Goal: Task Accomplishment & Management: Complete application form

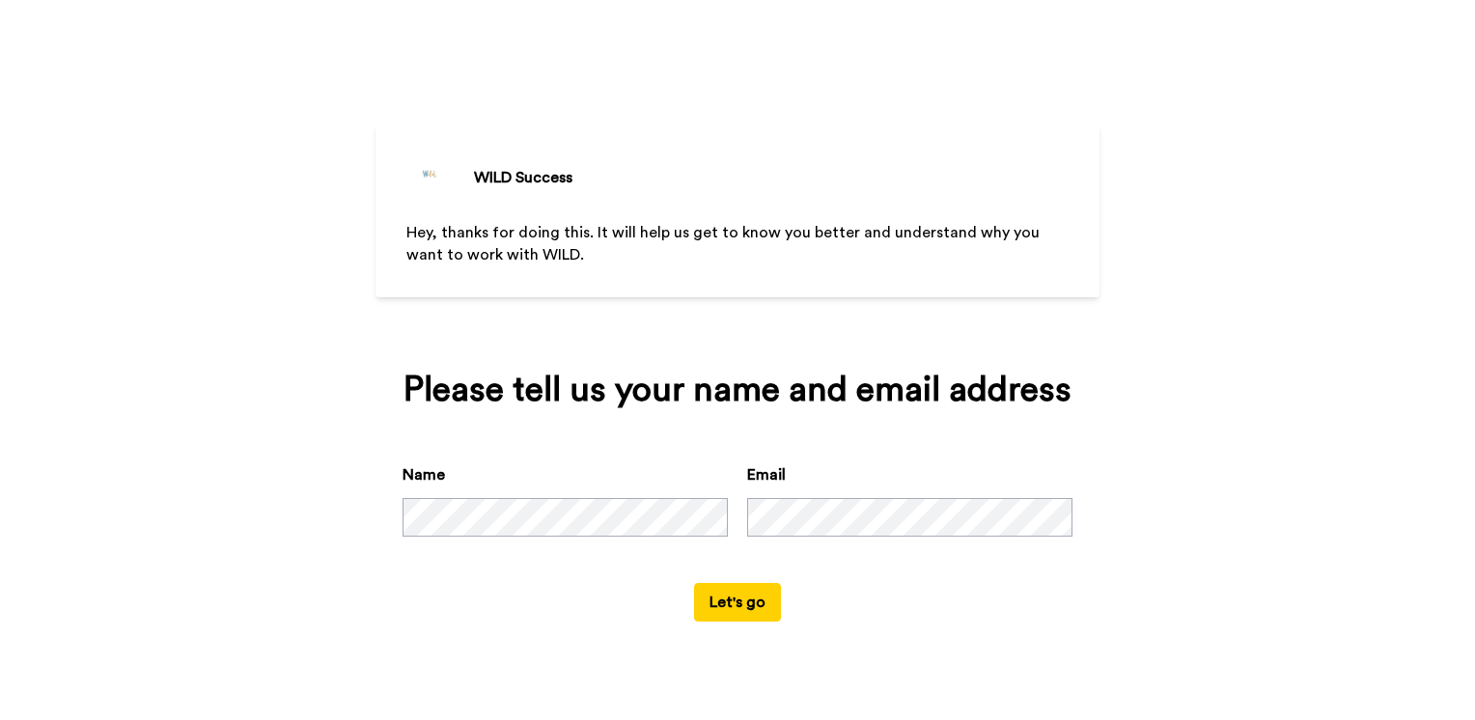
click at [734, 610] on button "Let's go" at bounding box center [737, 602] width 87 height 39
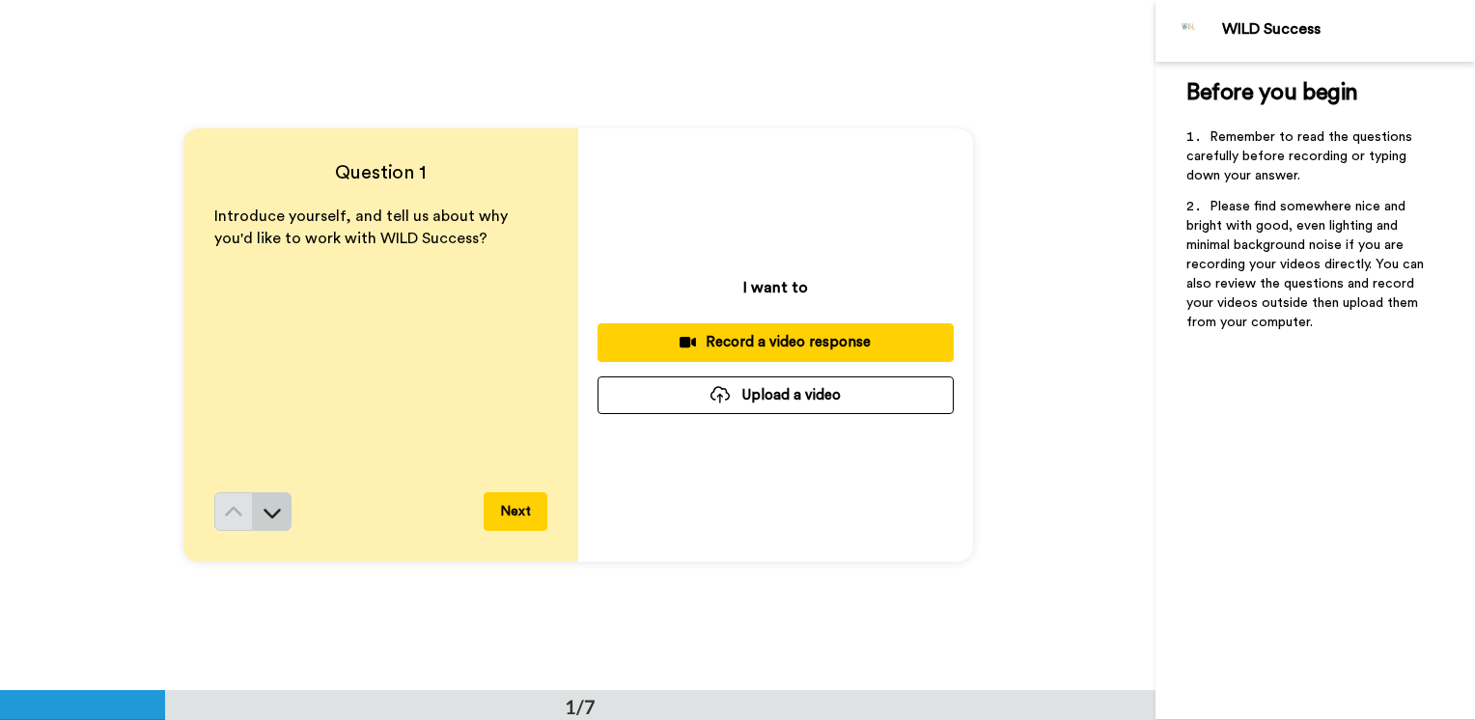
click at [266, 506] on icon at bounding box center [272, 512] width 19 height 19
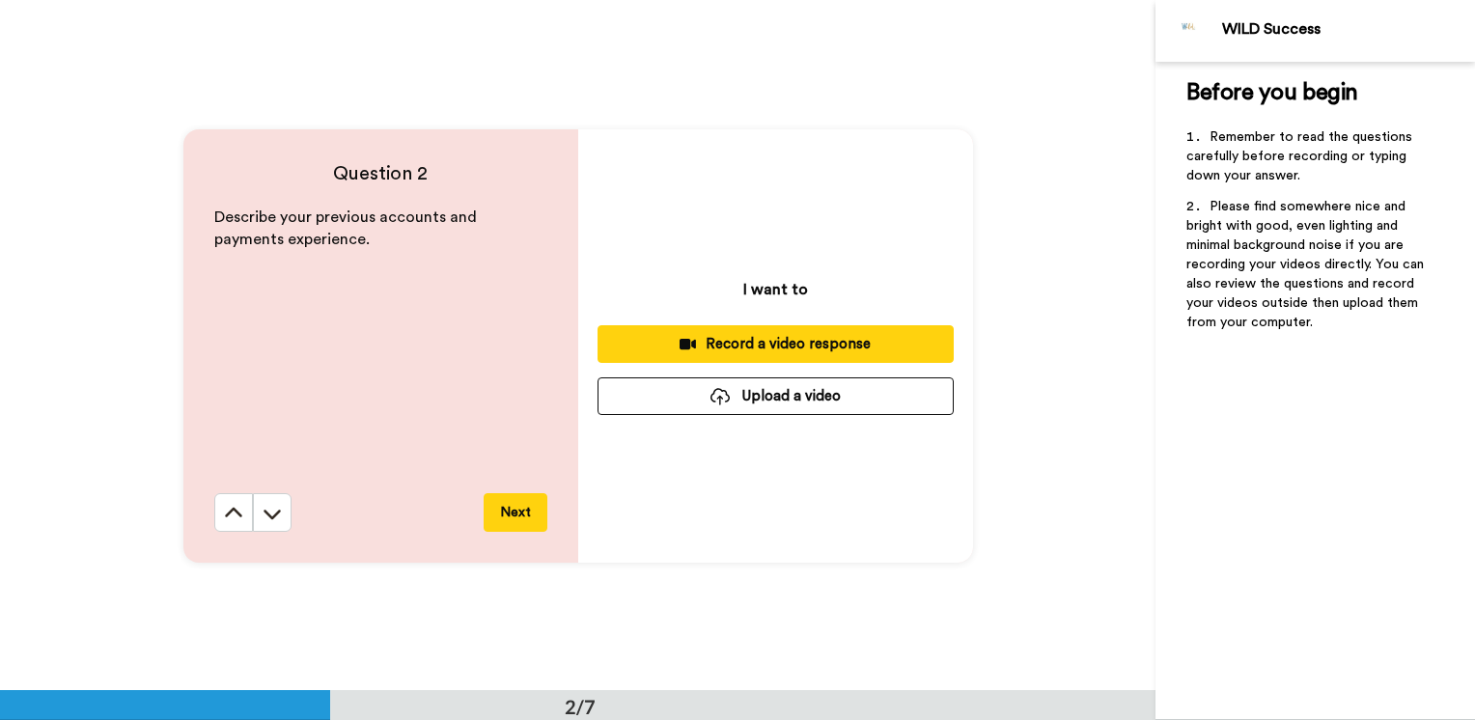
scroll to position [691, 0]
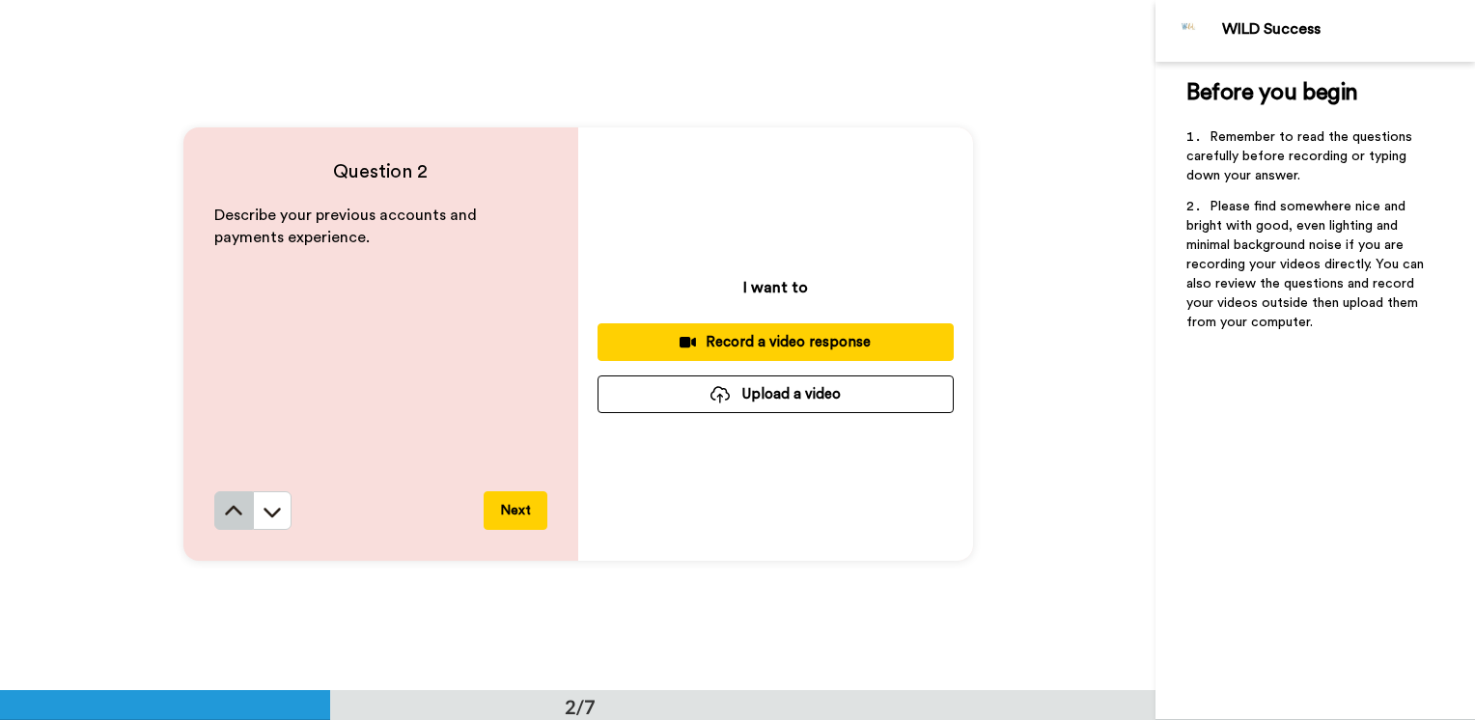
click at [238, 510] on button at bounding box center [233, 510] width 39 height 39
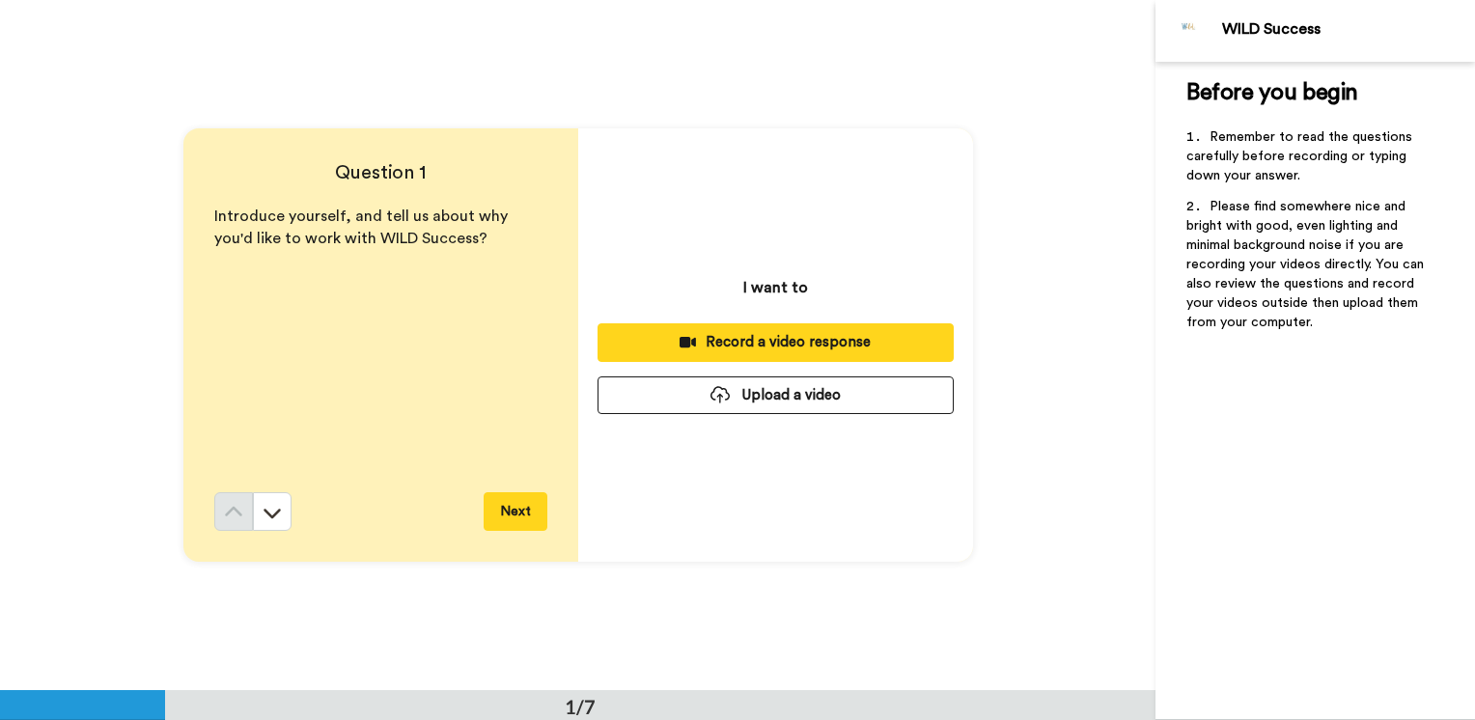
scroll to position [0, 0]
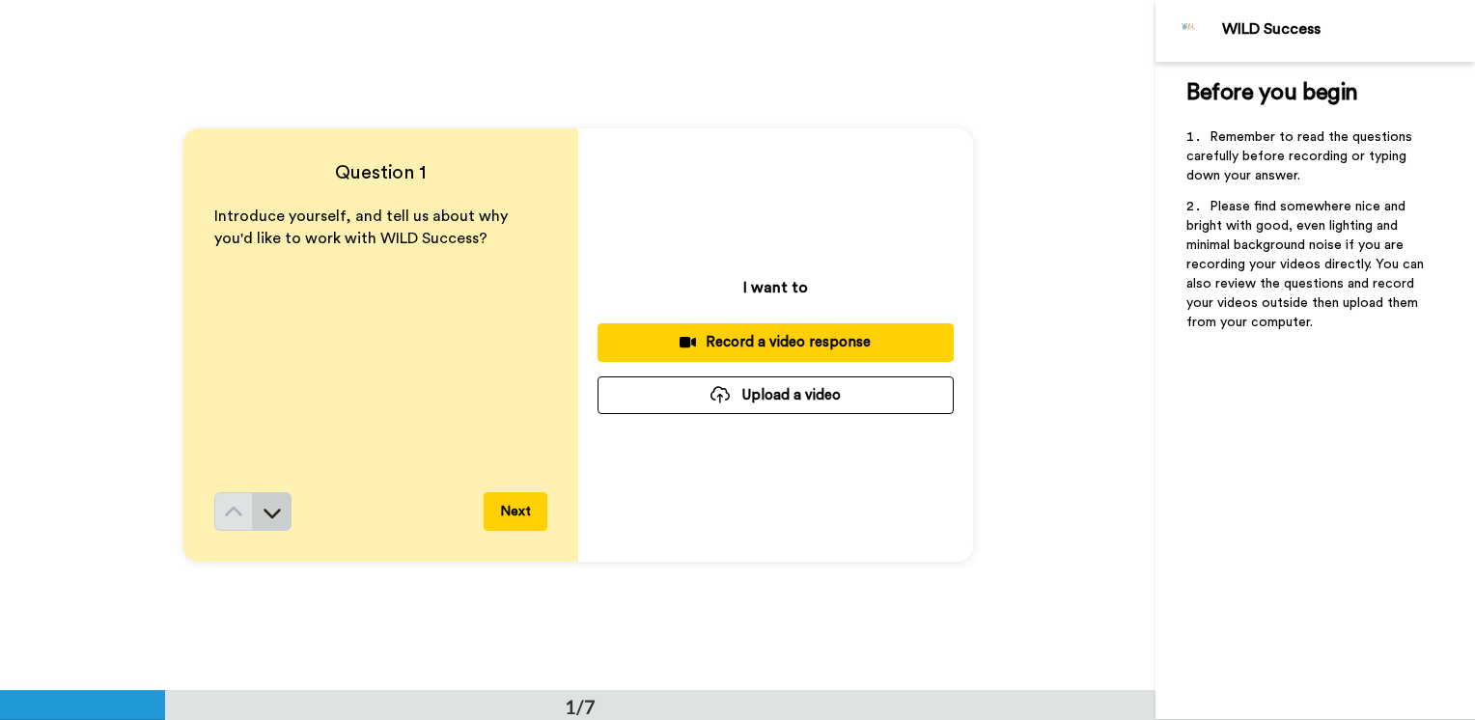
click at [273, 522] on button at bounding box center [272, 511] width 39 height 39
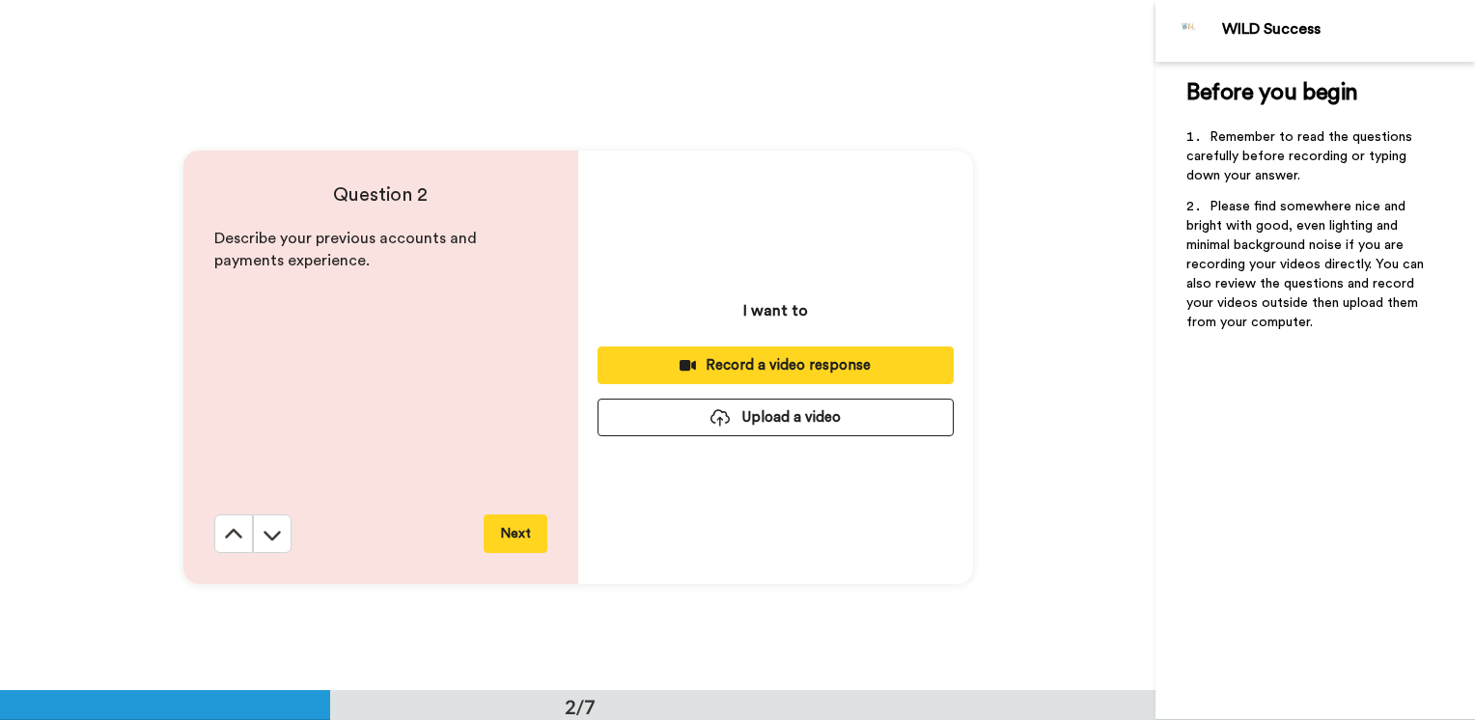
scroll to position [691, 0]
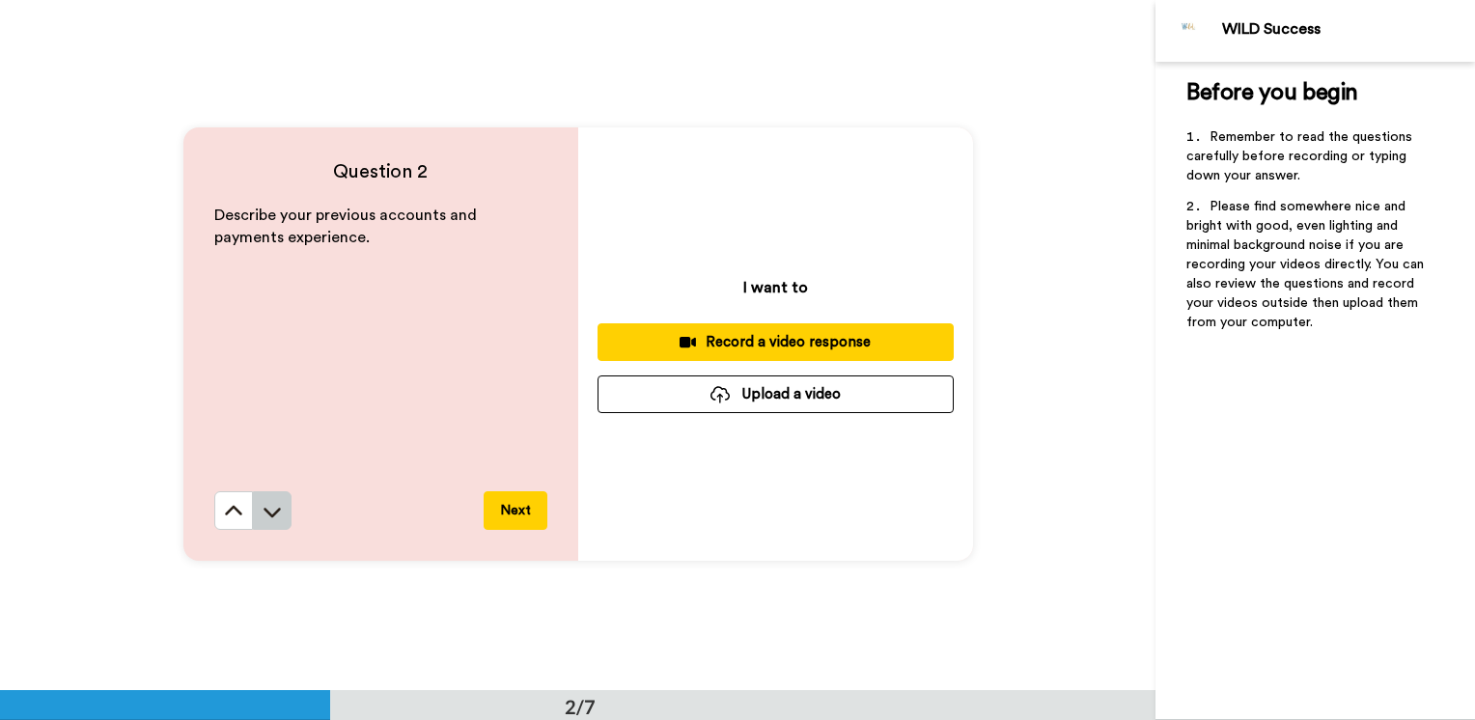
click at [271, 517] on icon at bounding box center [272, 511] width 19 height 19
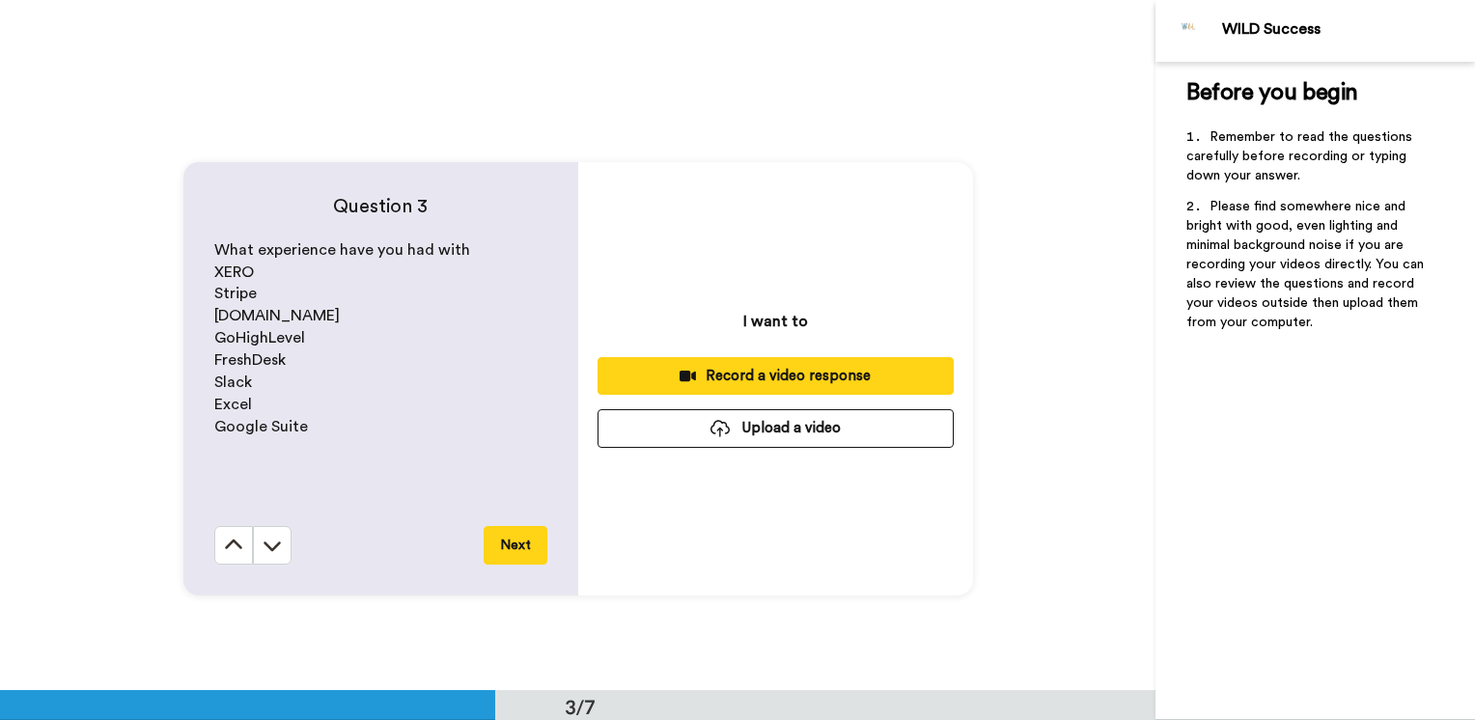
scroll to position [1383, 0]
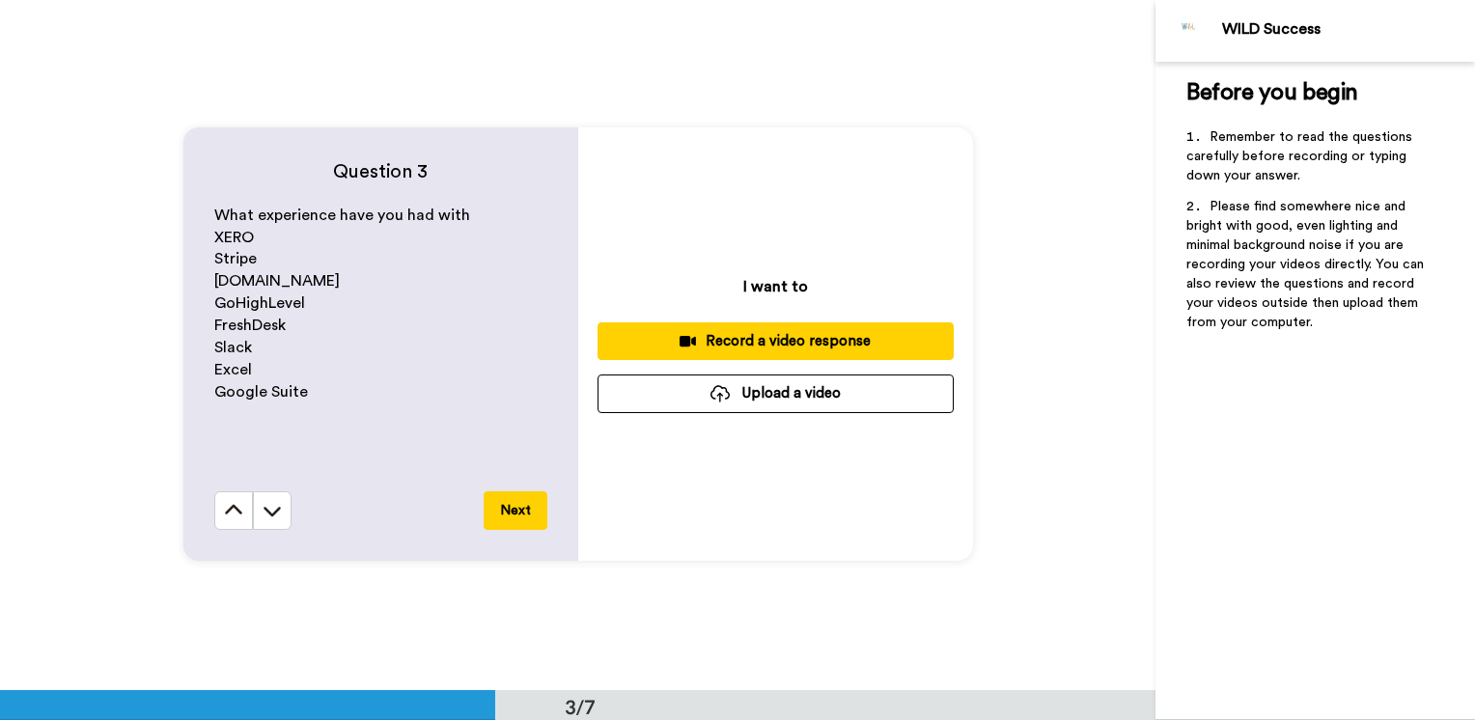
click at [271, 517] on icon at bounding box center [272, 510] width 19 height 19
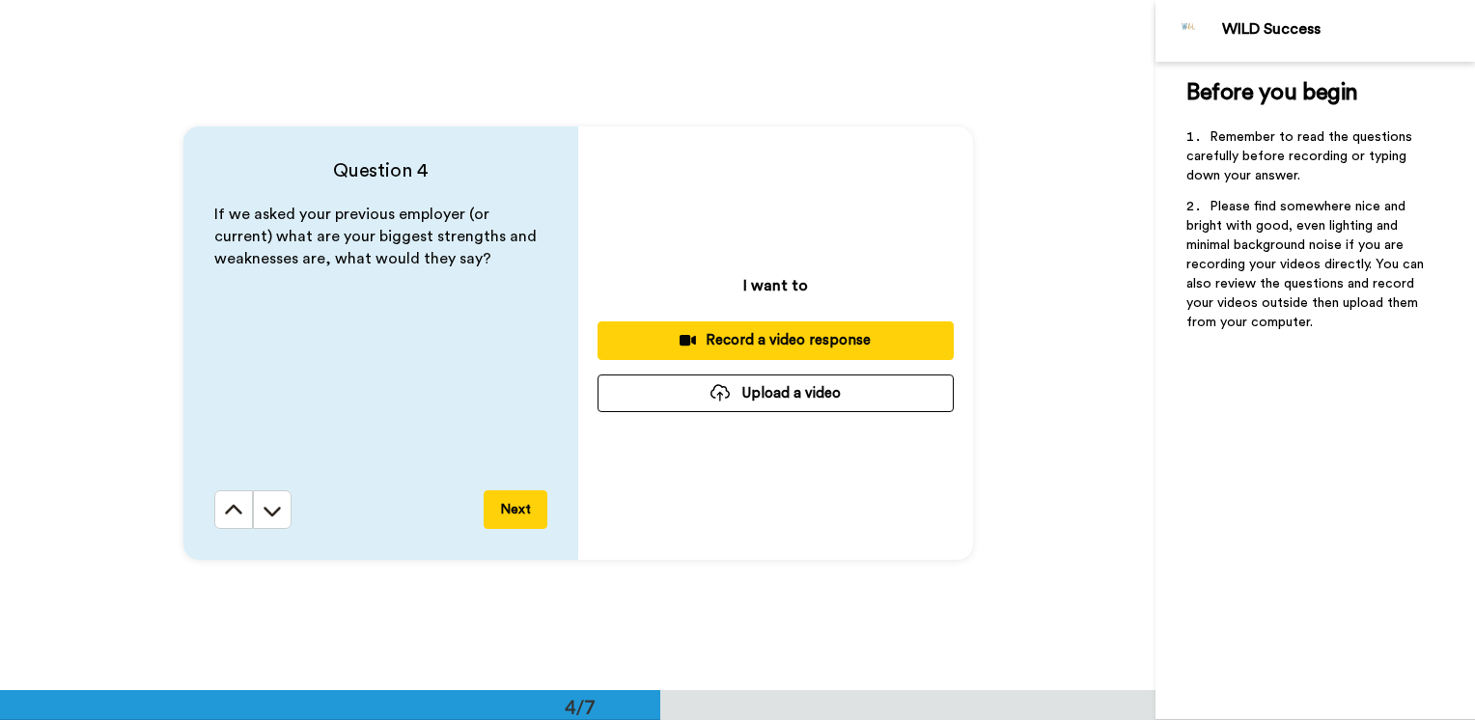
scroll to position [2074, 0]
click at [271, 517] on icon at bounding box center [272, 510] width 19 height 19
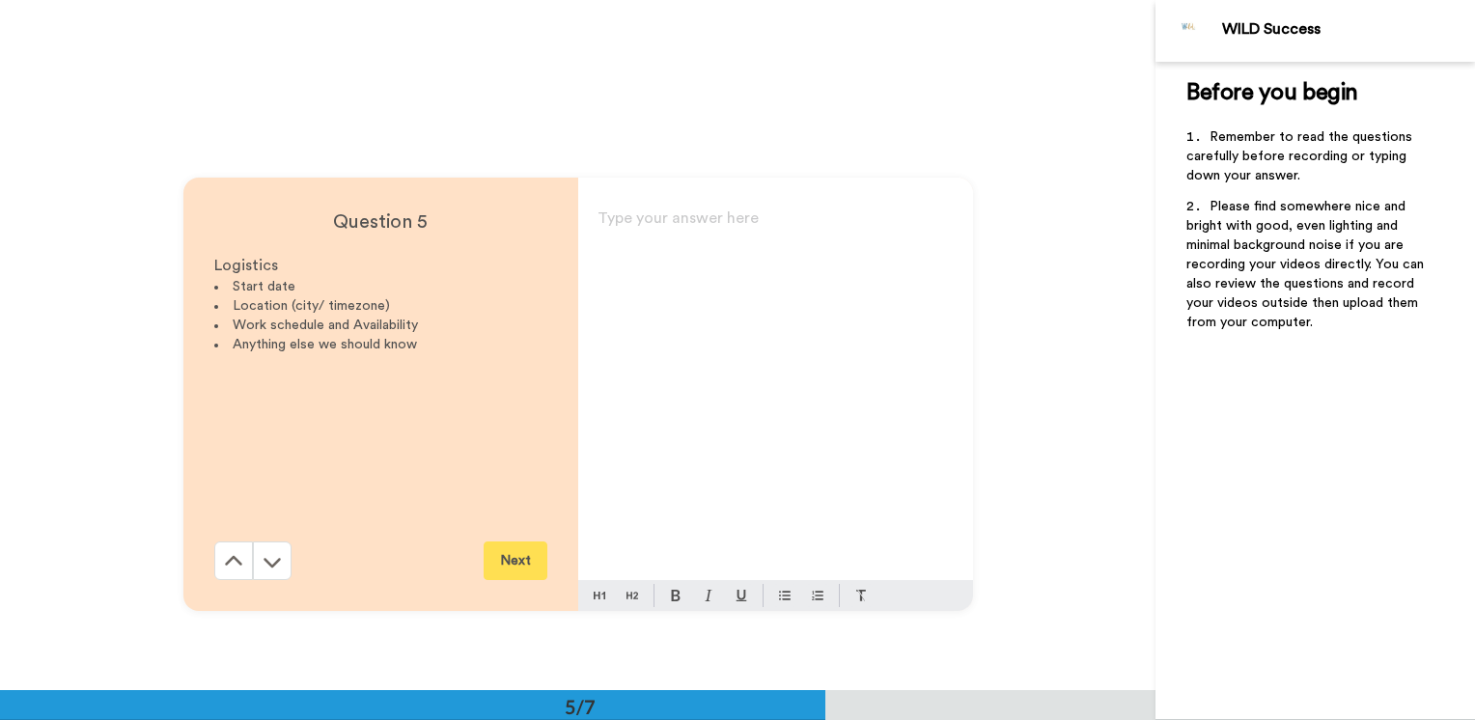
scroll to position [2764, 0]
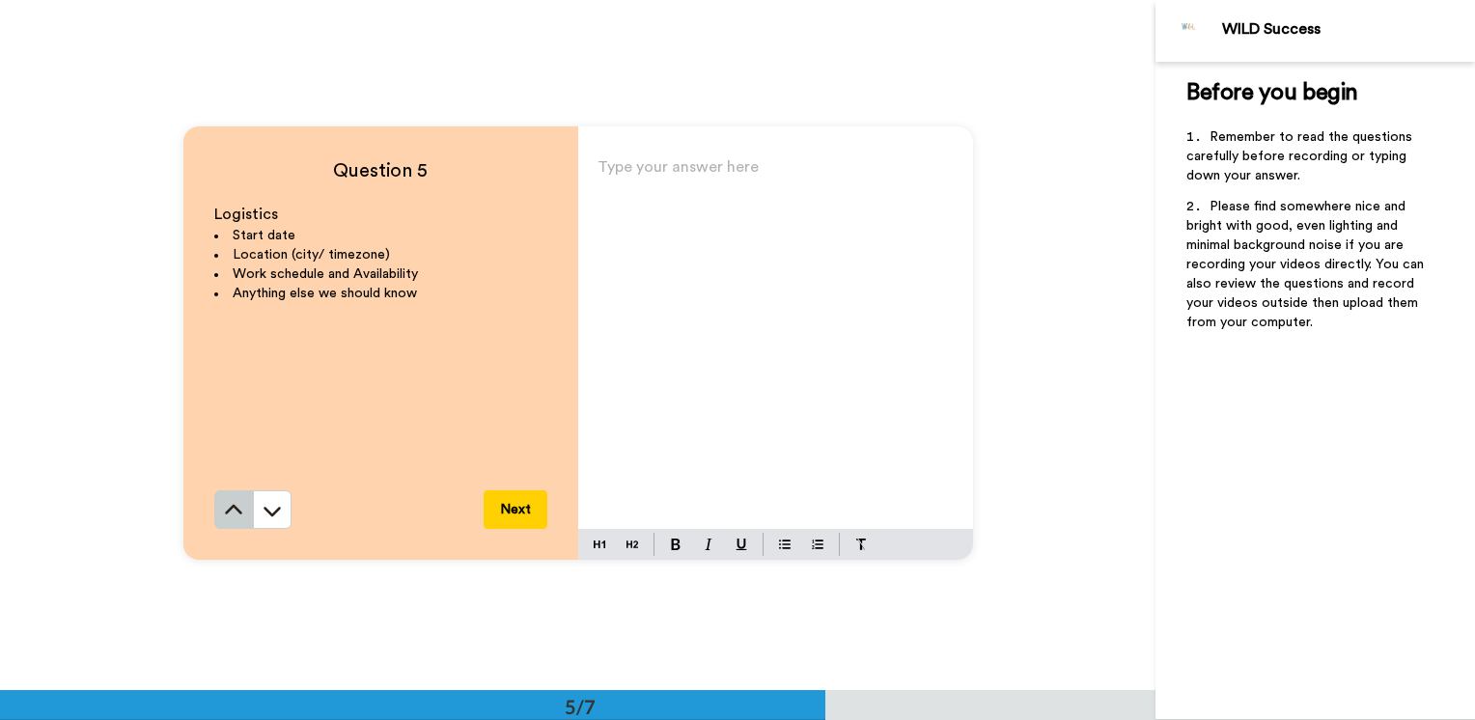
click at [234, 511] on icon at bounding box center [233, 510] width 19 height 19
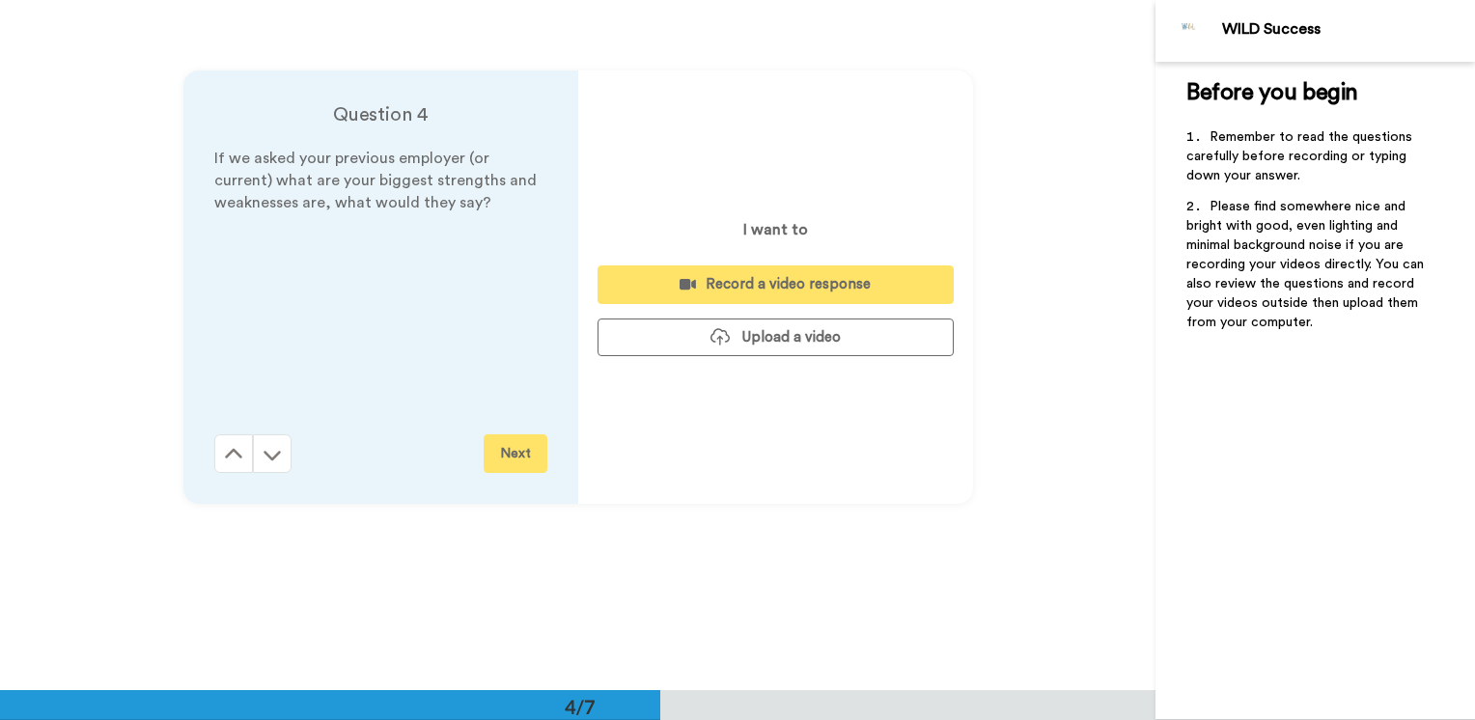
scroll to position [2074, 0]
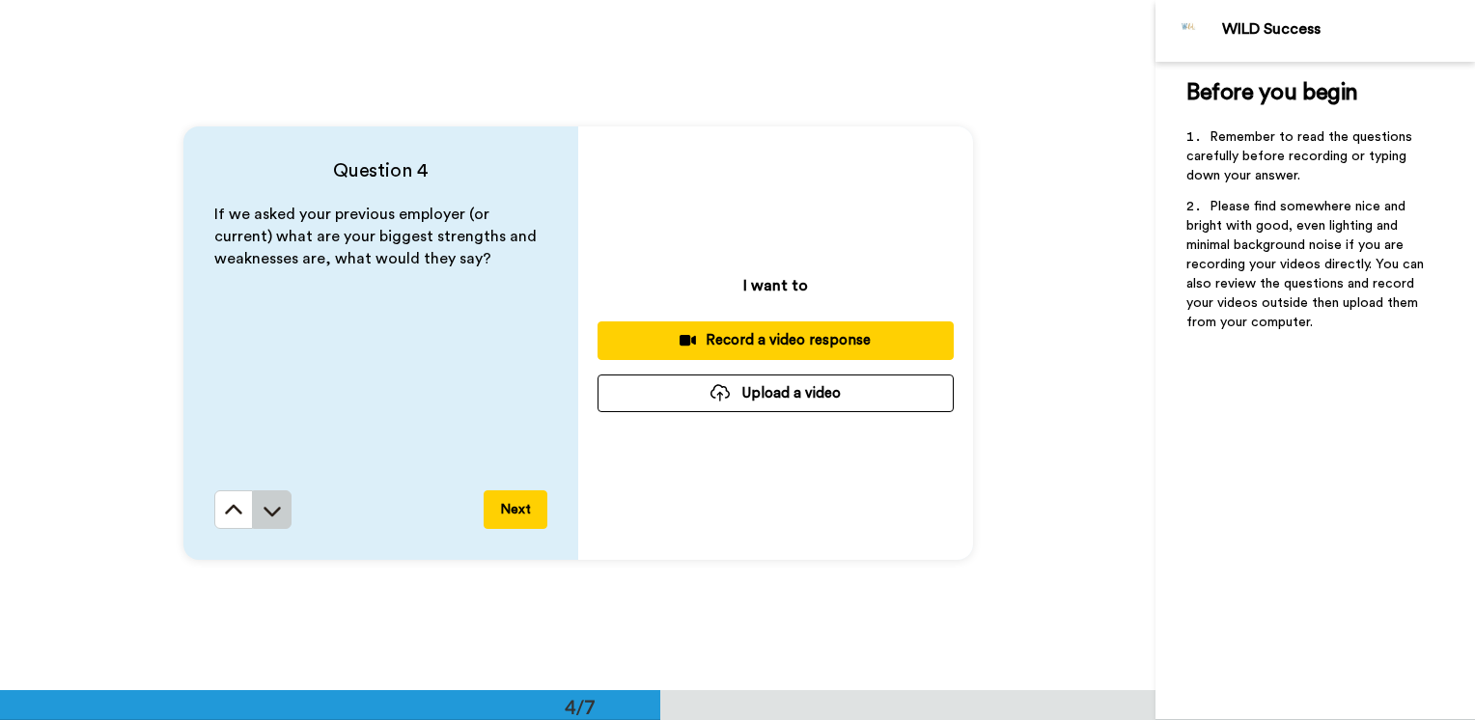
click at [254, 513] on button at bounding box center [272, 509] width 39 height 39
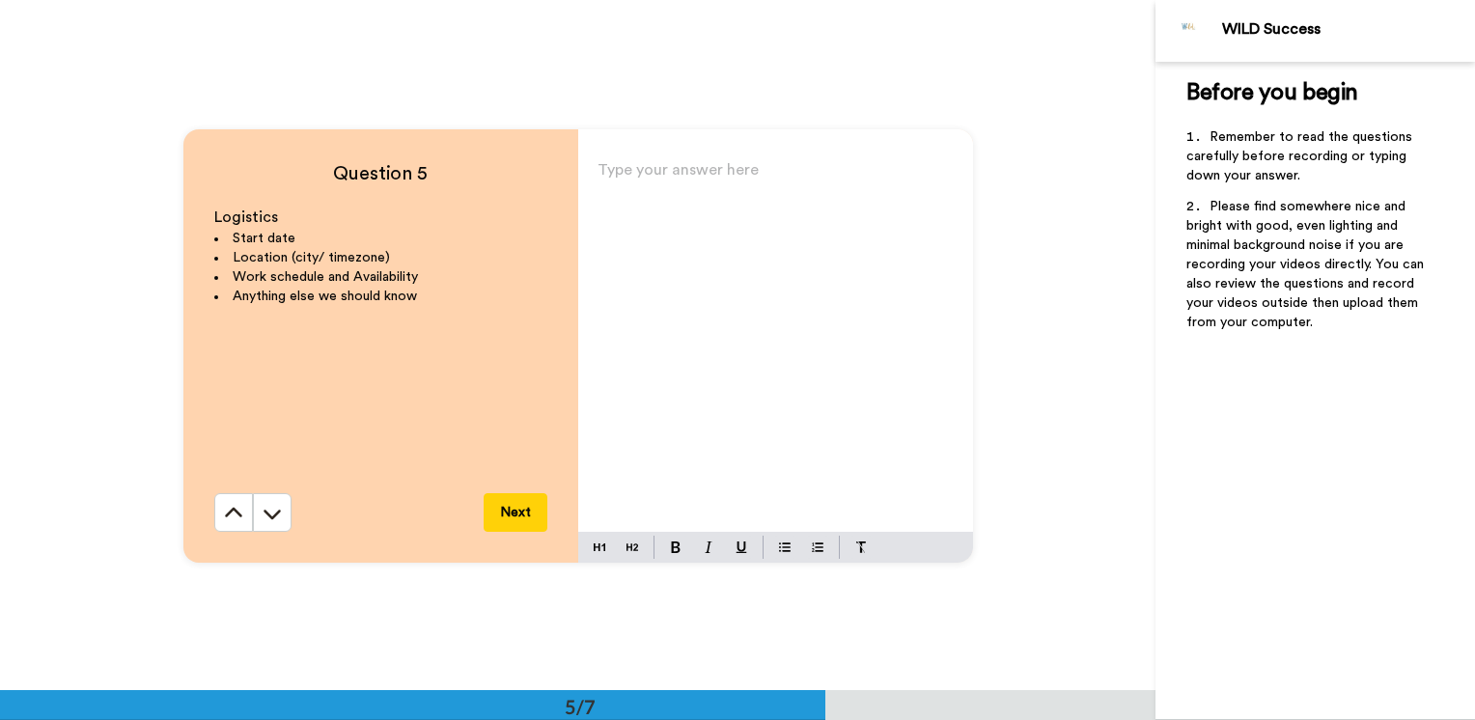
scroll to position [2764, 0]
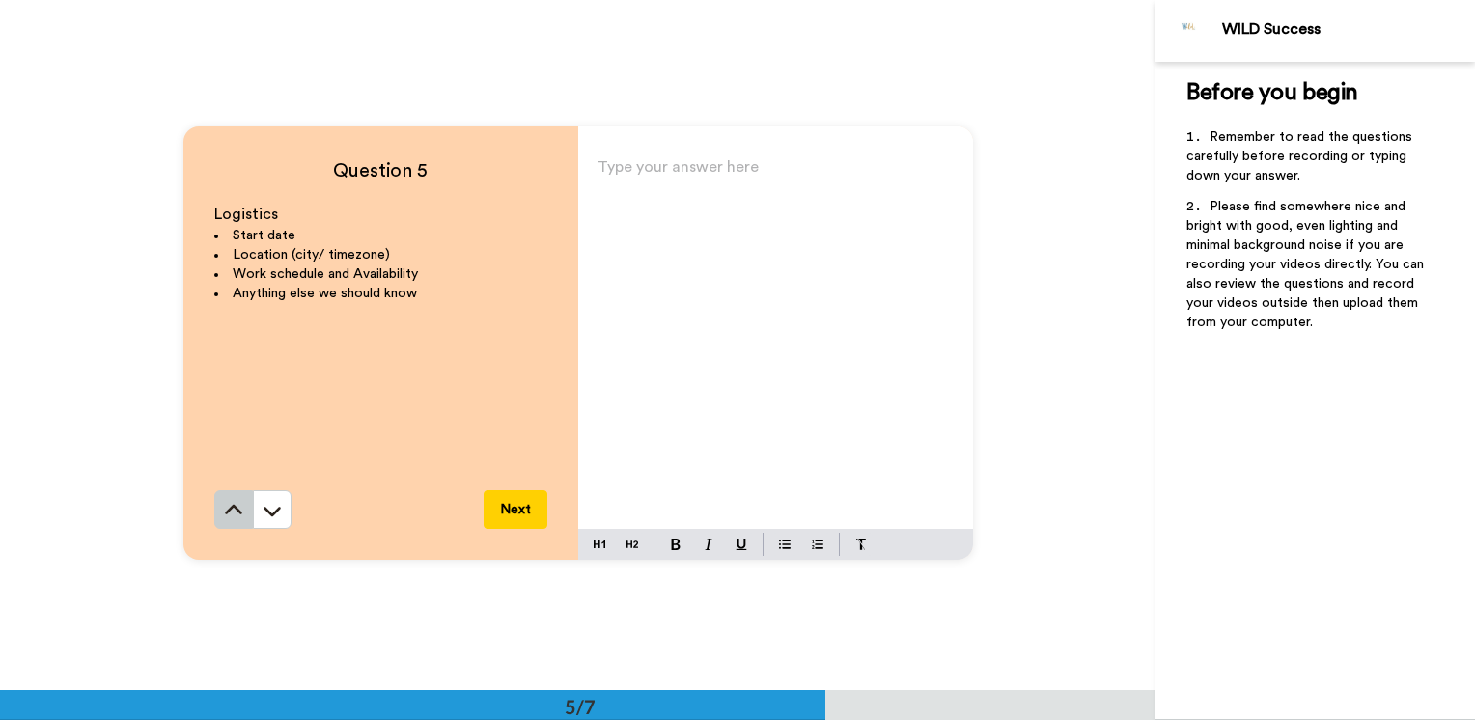
click at [228, 517] on icon at bounding box center [233, 510] width 19 height 19
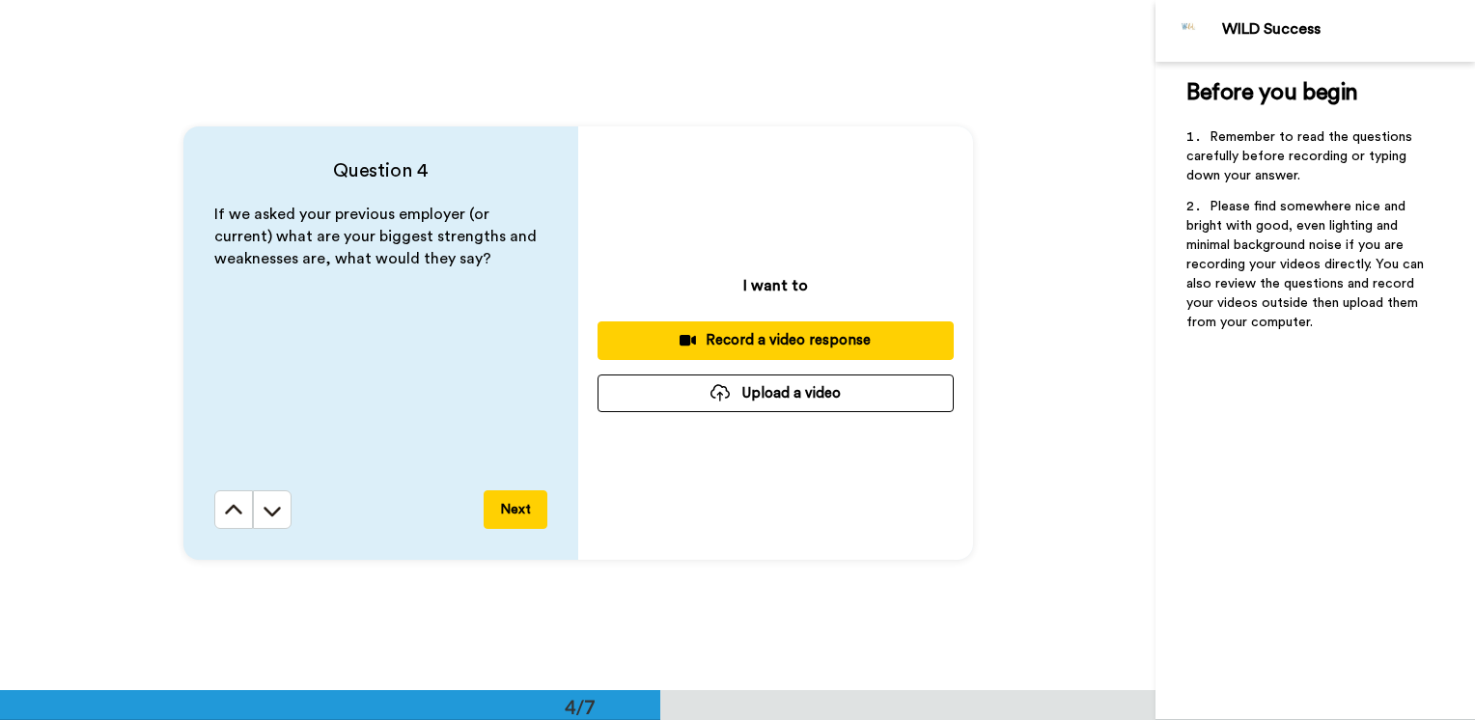
click at [228, 517] on icon at bounding box center [233, 510] width 19 height 19
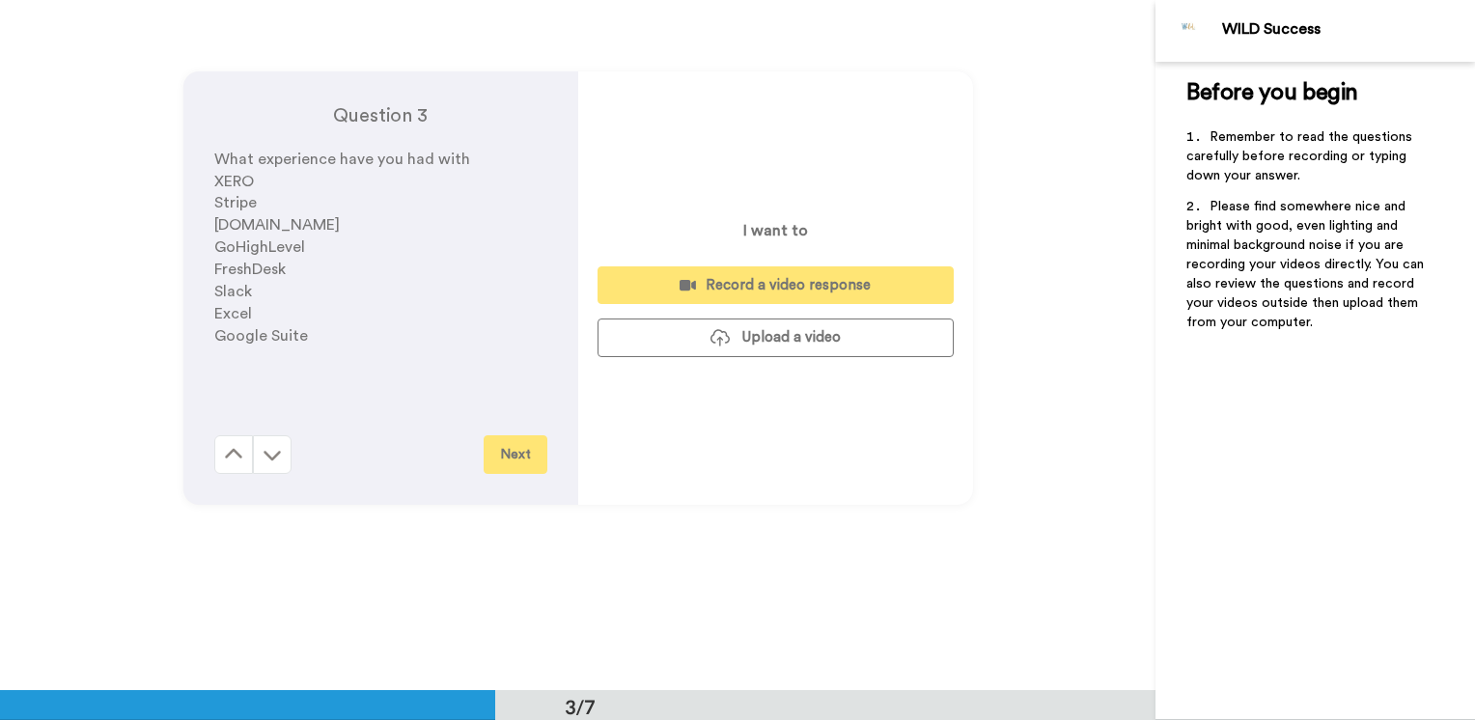
scroll to position [1383, 0]
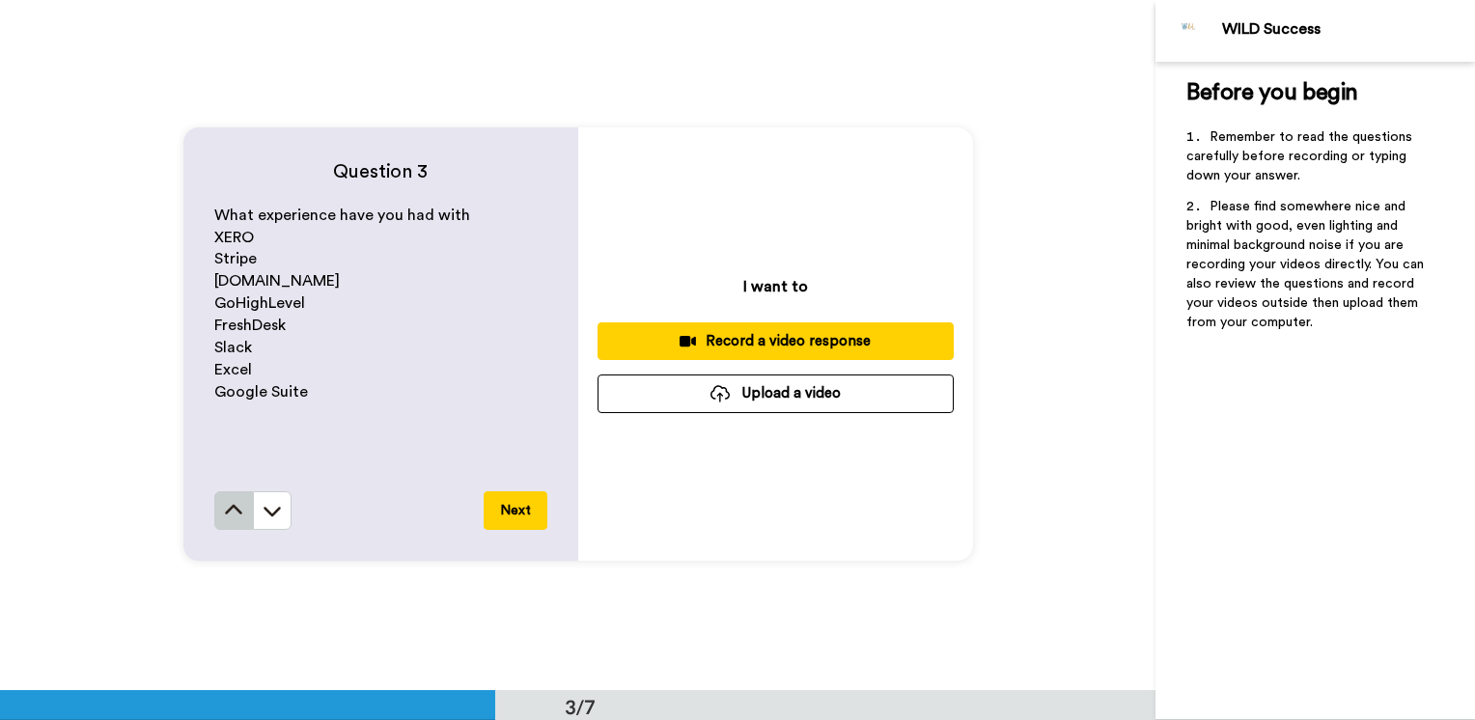
click at [216, 516] on button at bounding box center [233, 510] width 39 height 39
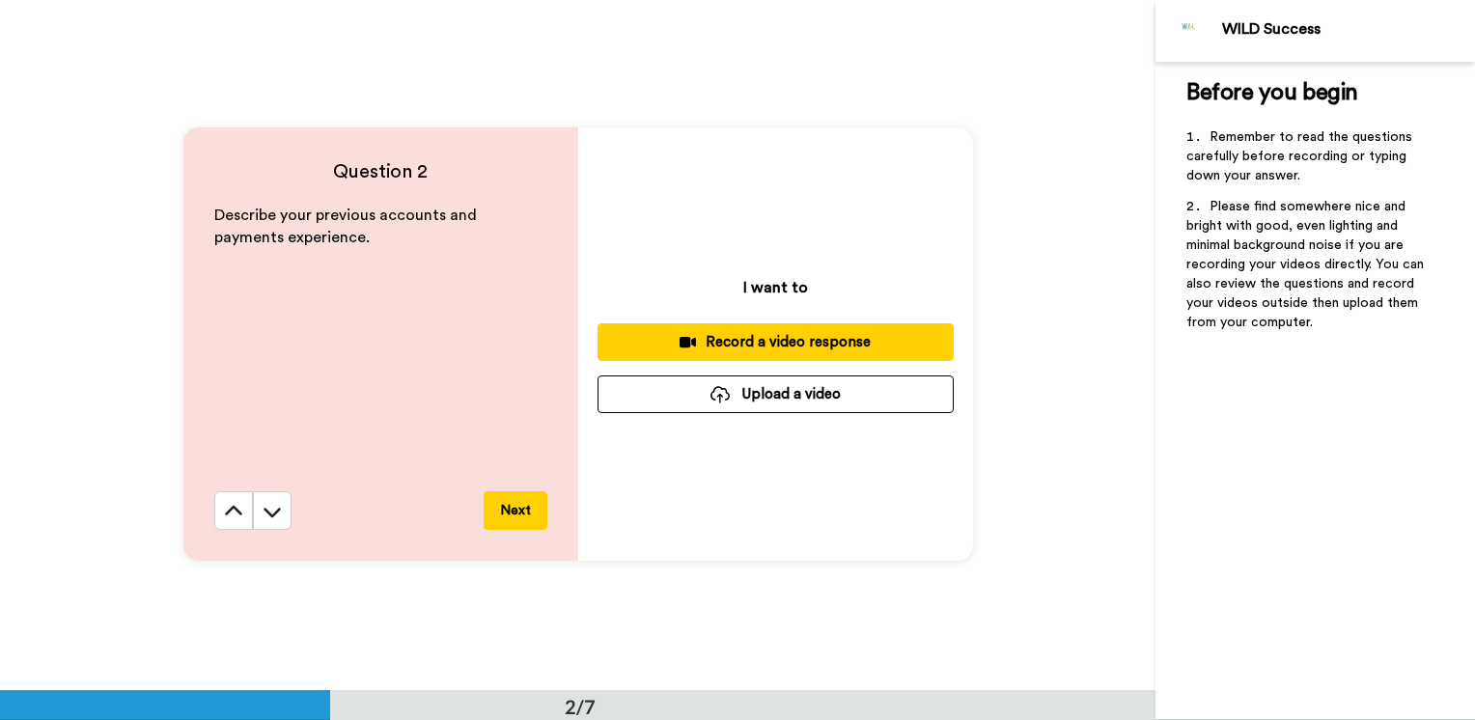
click at [216, 516] on button at bounding box center [233, 510] width 39 height 39
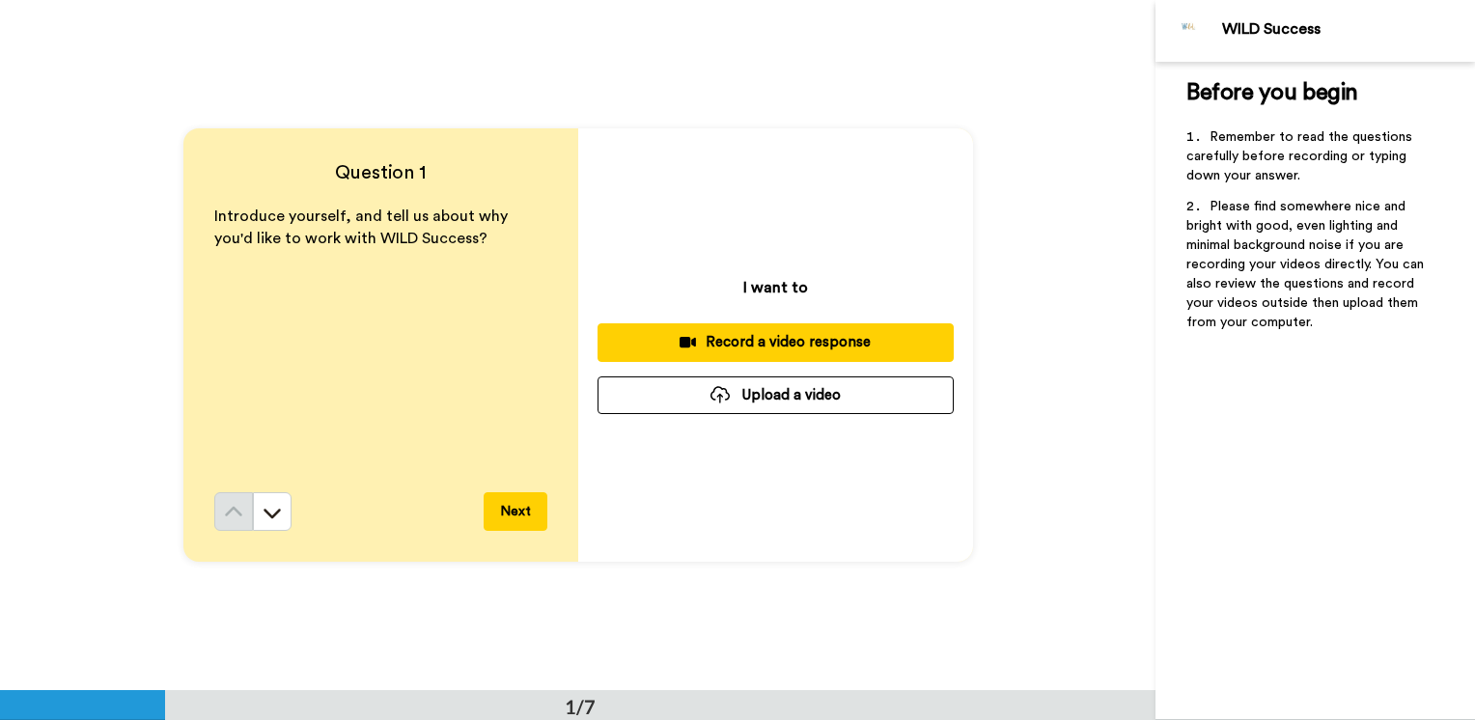
scroll to position [0, 0]
drag, startPoint x: 460, startPoint y: 238, endPoint x: 286, endPoint y: 245, distance: 173.9
click at [286, 245] on p "Introduce yourself, and tell us about why you'd like to work with WILD Success?" at bounding box center [380, 228] width 333 height 44
drag, startPoint x: 286, startPoint y: 245, endPoint x: 216, endPoint y: 221, distance: 73.6
click at [216, 221] on span "Introduce yourself, and tell us about why you'd like to work with WILD Success?" at bounding box center [362, 228] width 297 height 38
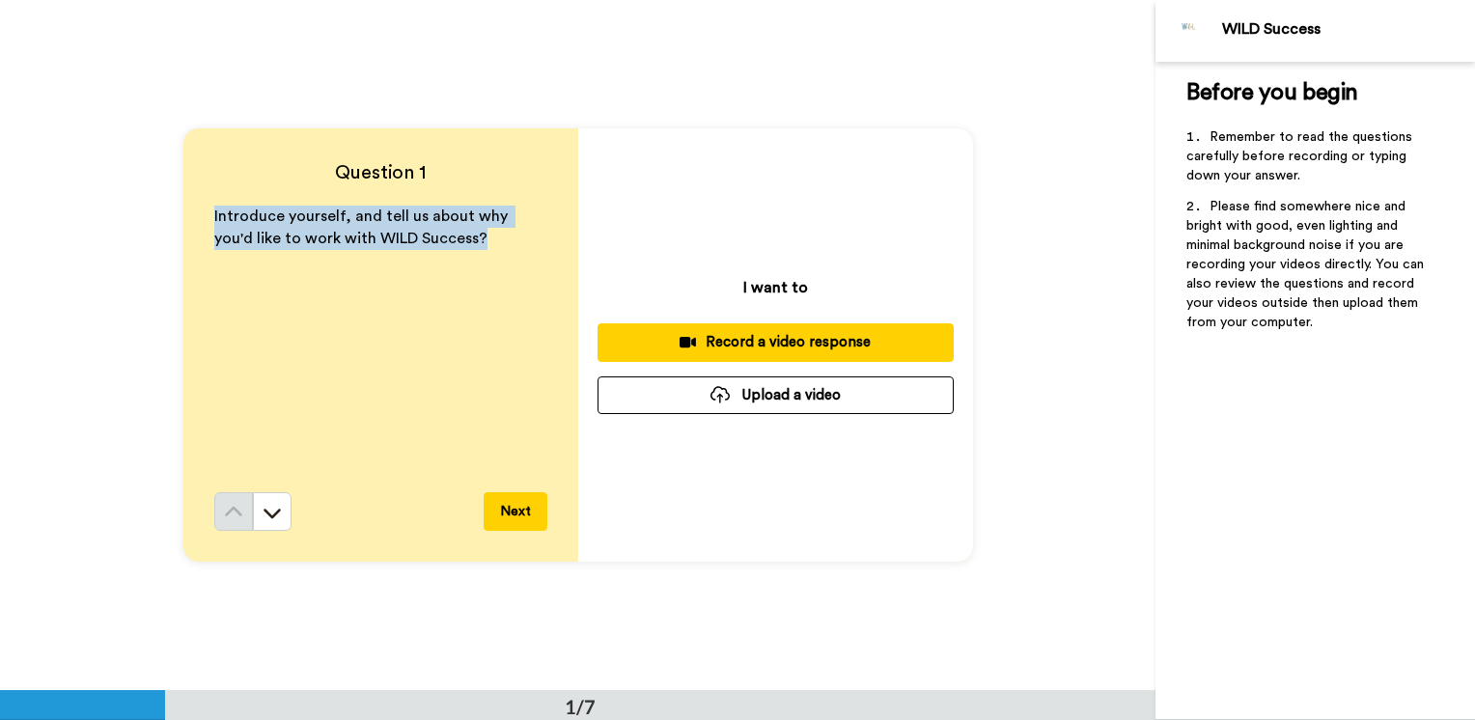
drag, startPoint x: 206, startPoint y: 215, endPoint x: 468, endPoint y: 264, distance: 267.0
click at [468, 264] on div "Question 1 Introduce yourself, and tell us about why you'd like to work with WI…" at bounding box center [380, 345] width 395 height 434
copy span "Introduce yourself, and tell us about why you'd like to work with WILD Success?"
click at [270, 523] on button at bounding box center [272, 511] width 39 height 39
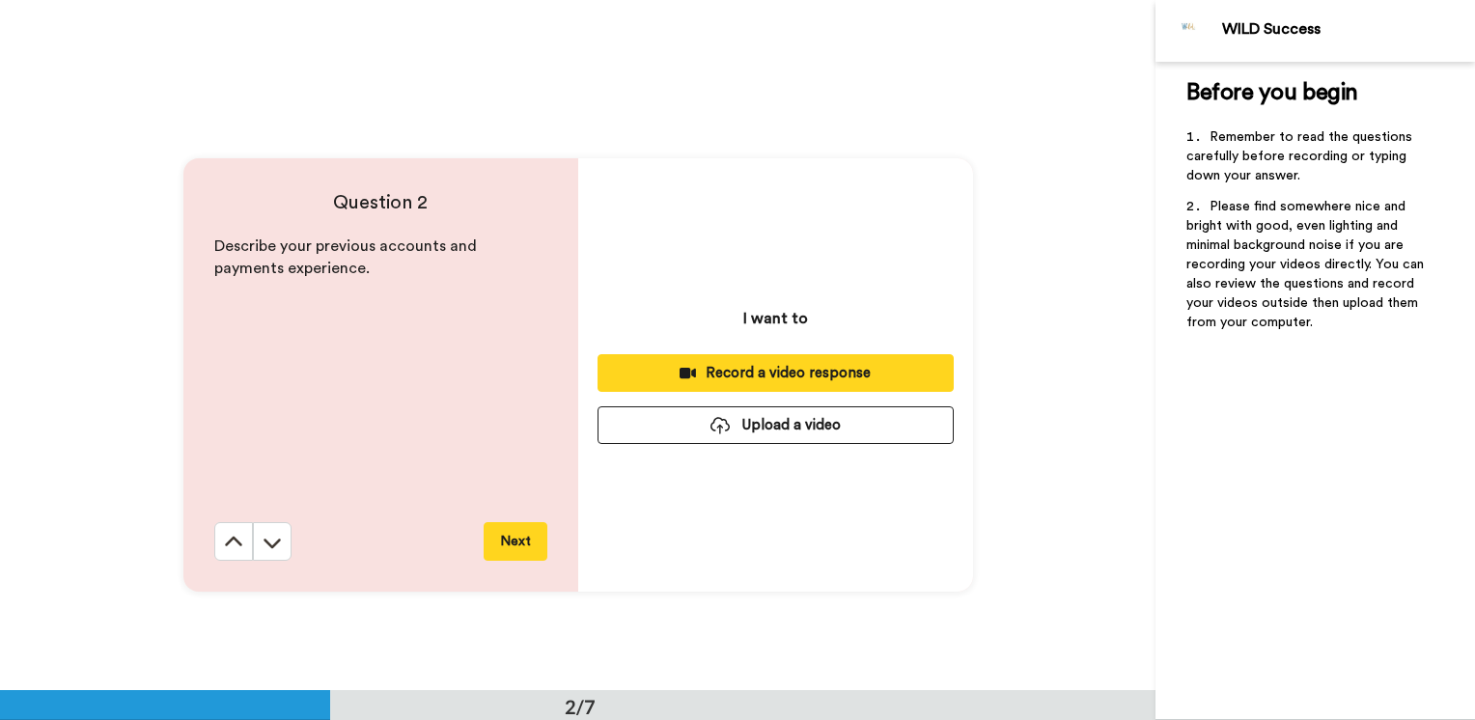
scroll to position [691, 0]
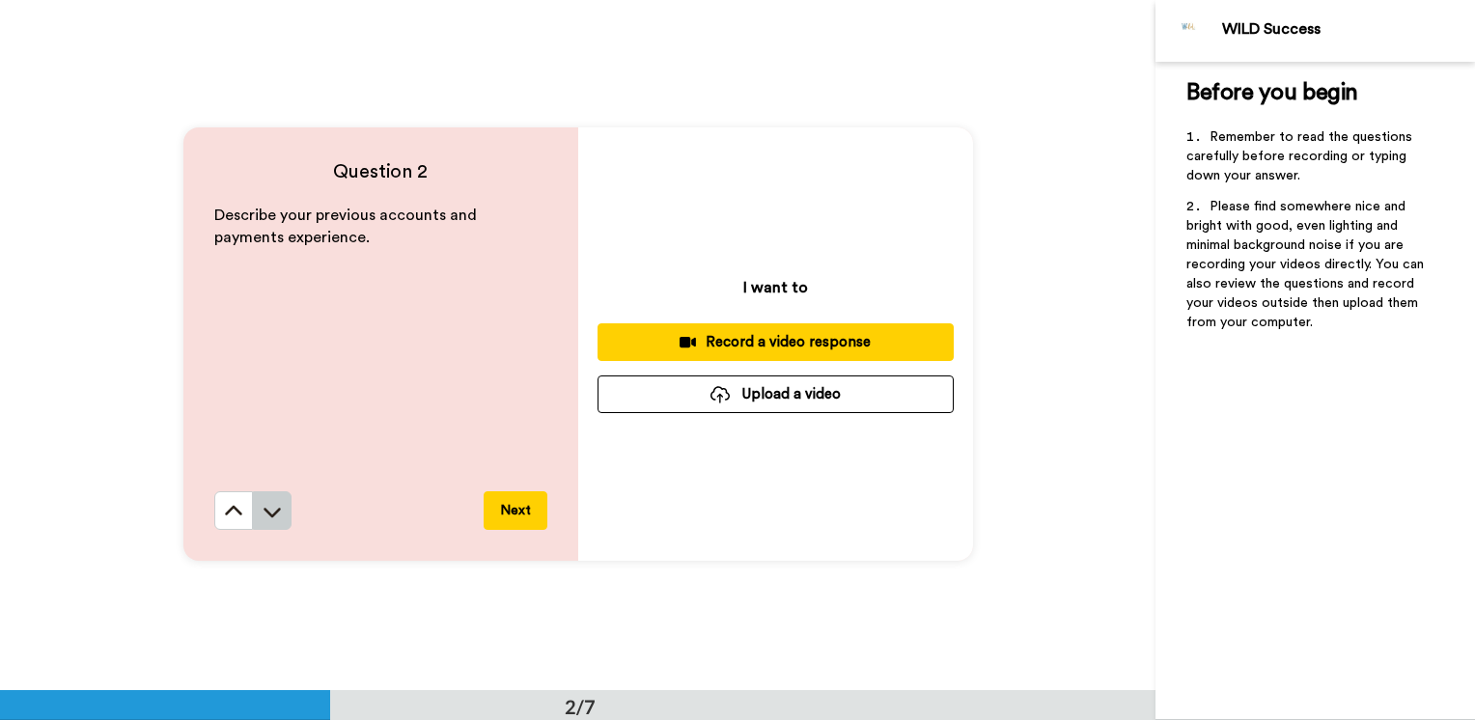
click at [271, 523] on button at bounding box center [272, 510] width 39 height 39
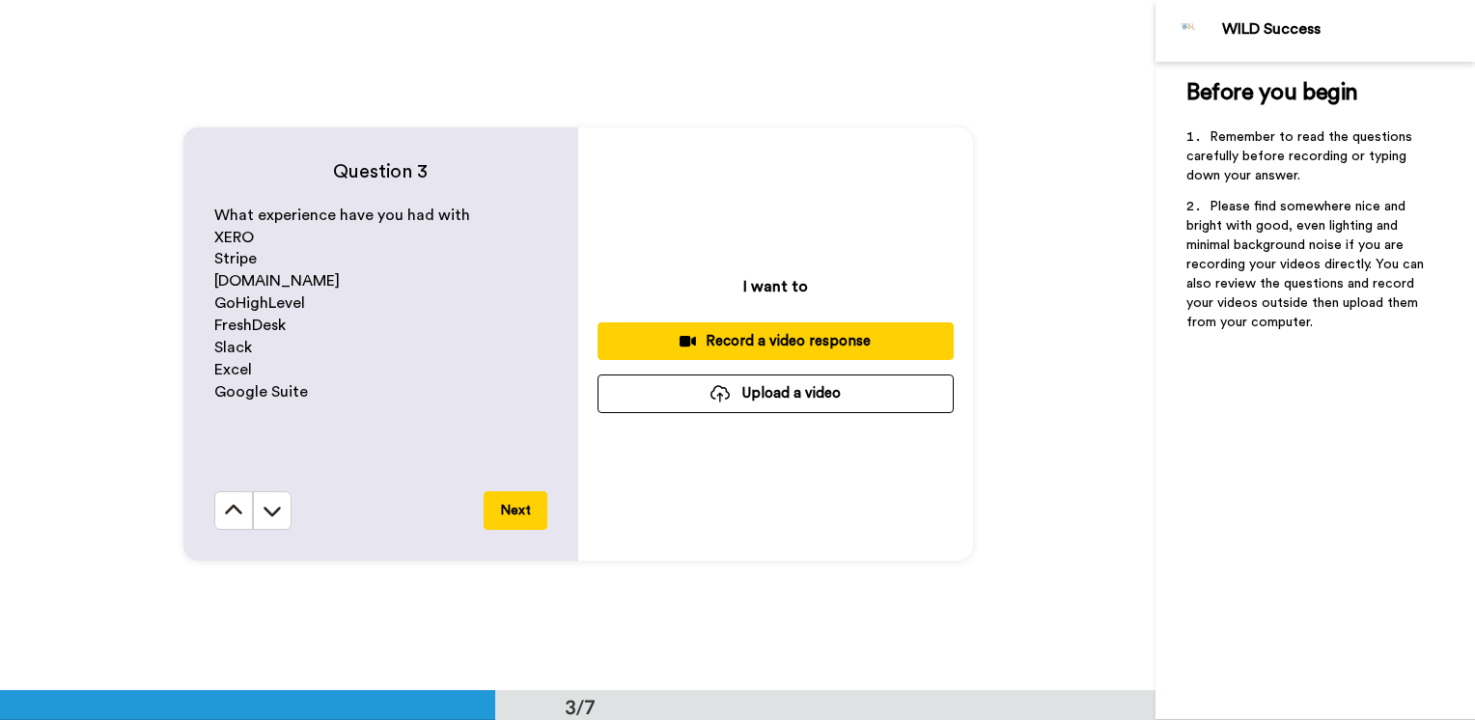
click at [271, 523] on button at bounding box center [272, 510] width 39 height 39
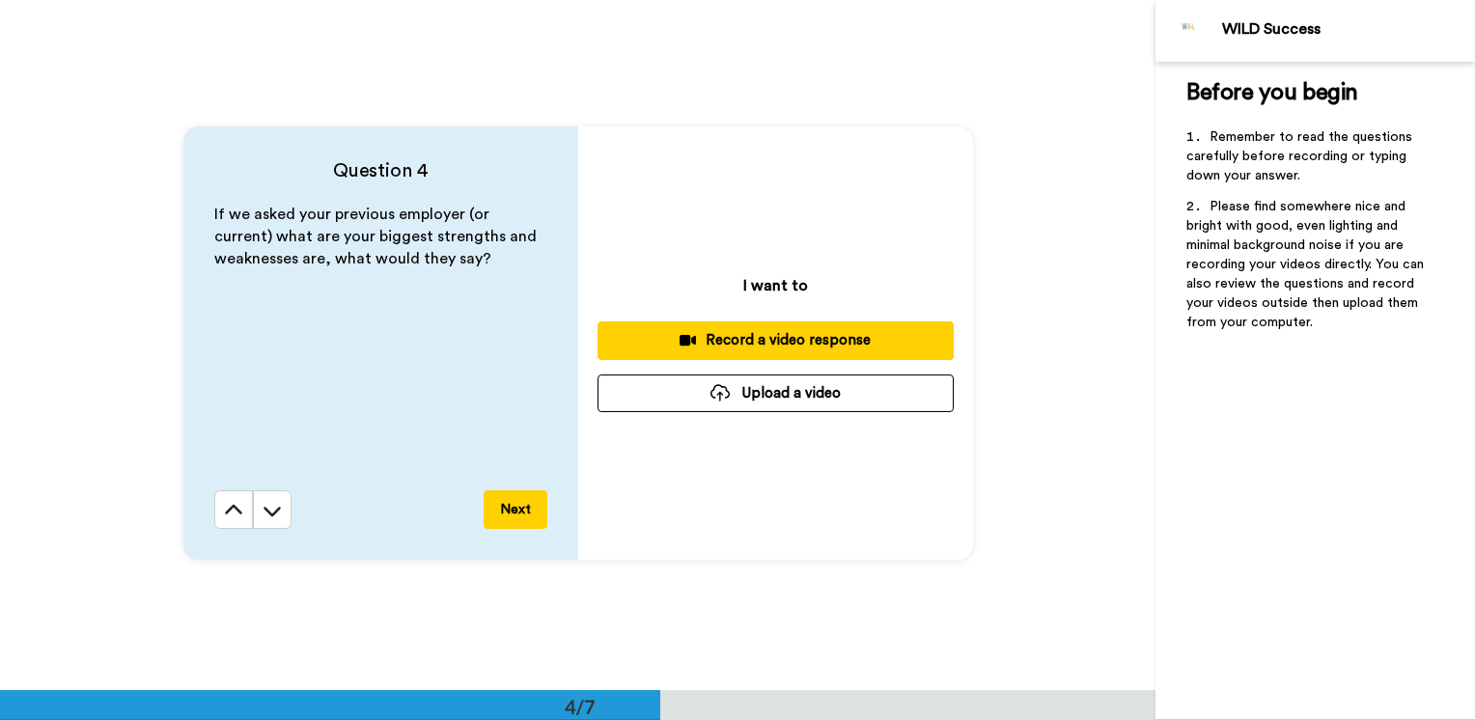
click at [271, 523] on button at bounding box center [272, 509] width 39 height 39
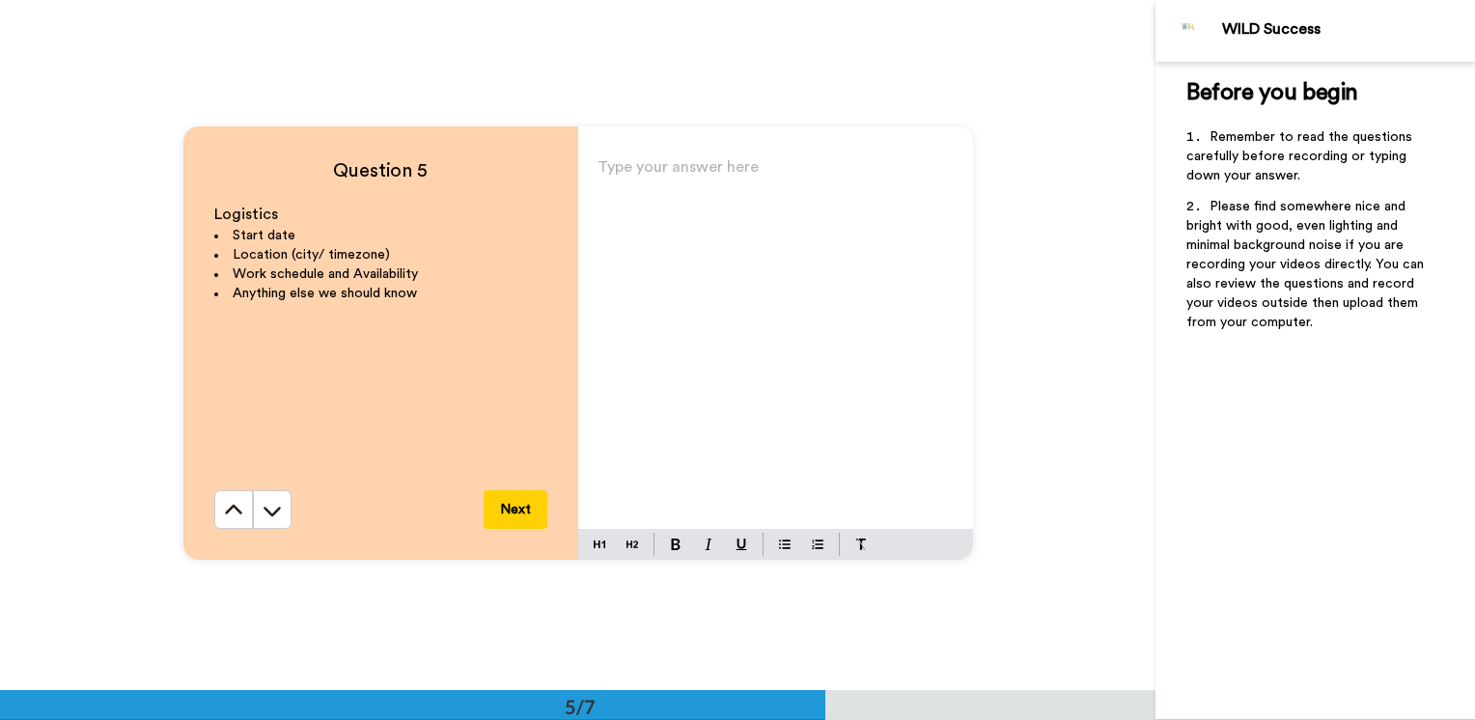
click at [271, 523] on button at bounding box center [272, 509] width 39 height 39
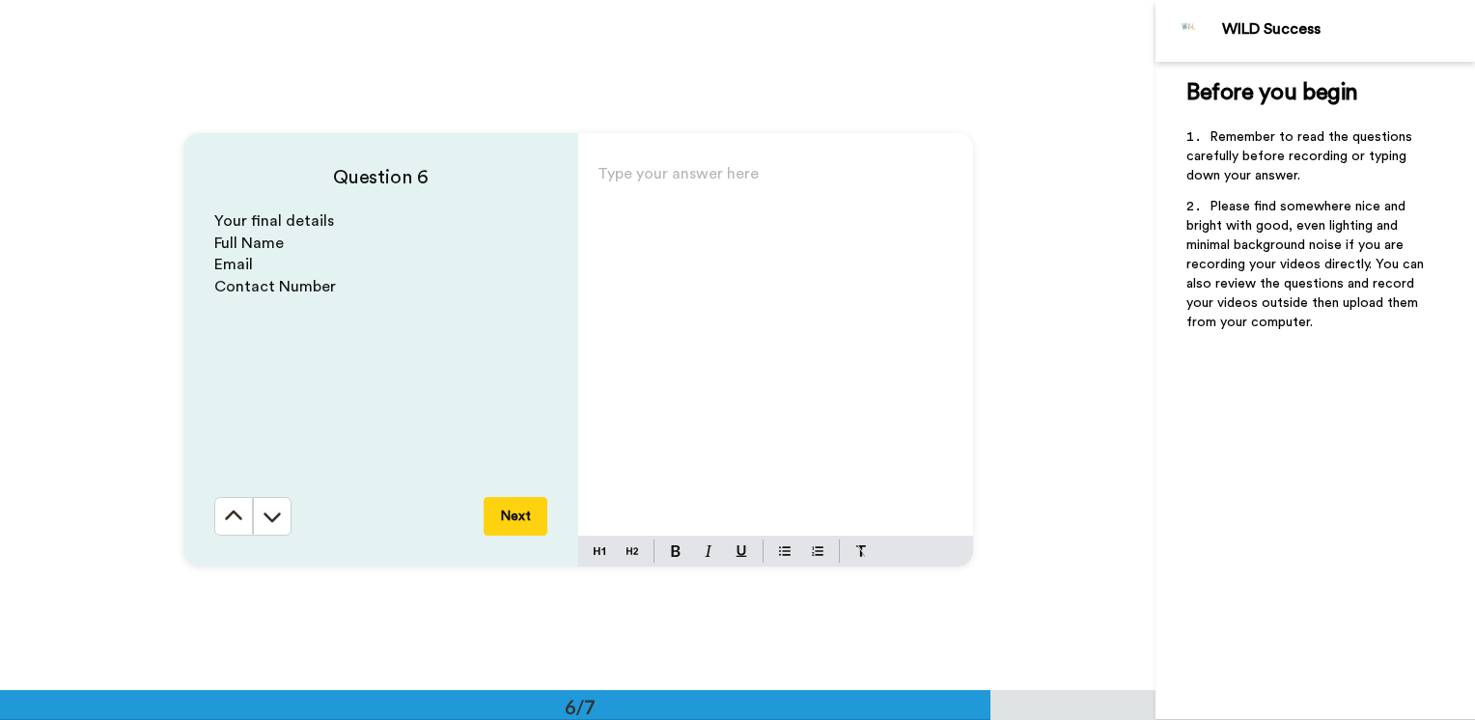
scroll to position [3455, 0]
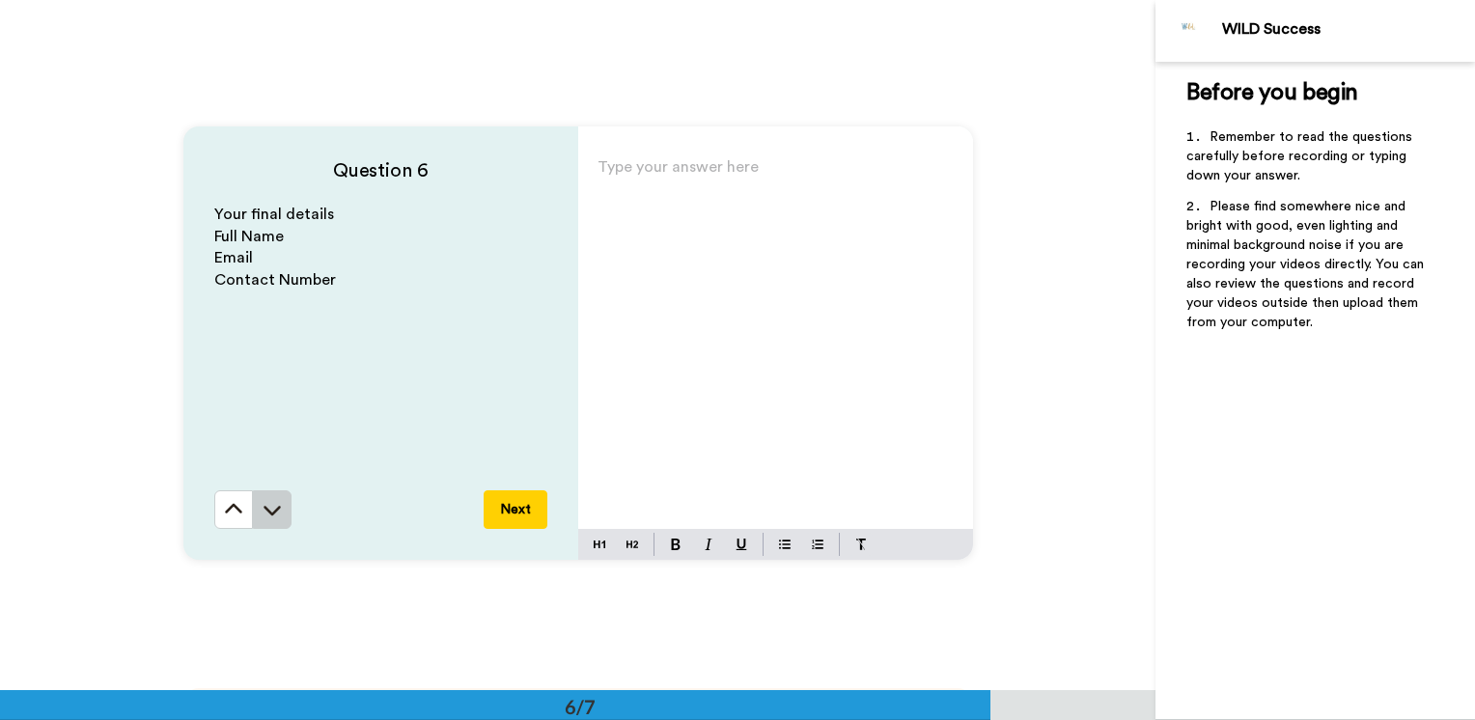
click at [268, 523] on button at bounding box center [272, 509] width 39 height 39
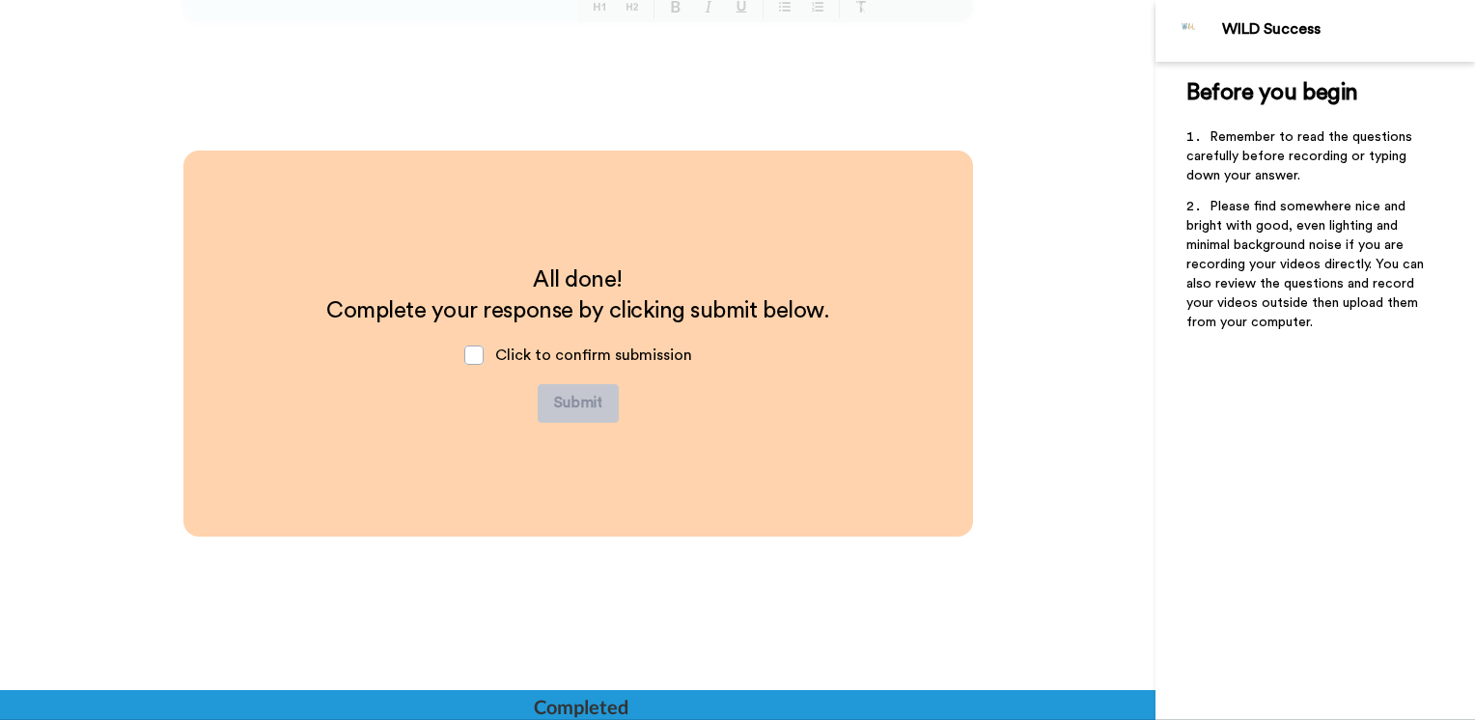
scroll to position [3940, 0]
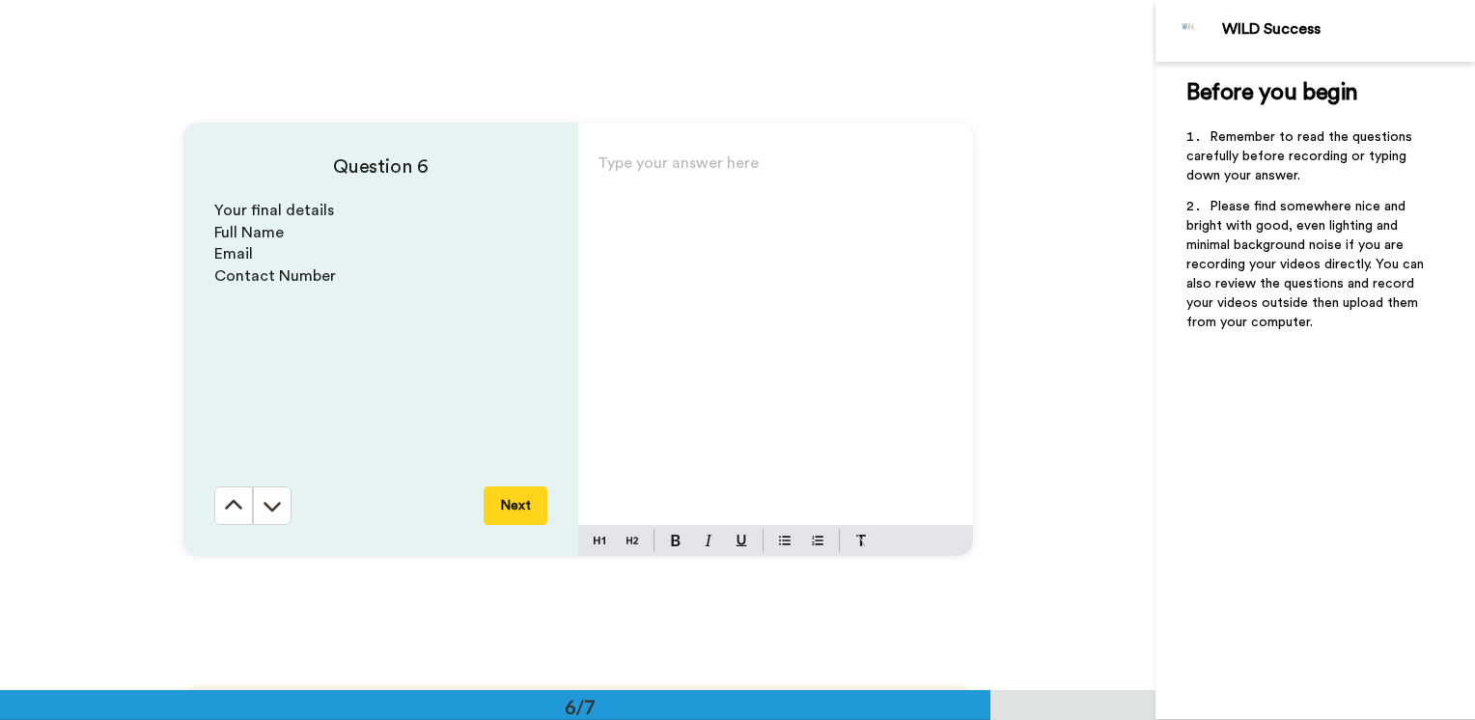
scroll to position [3455, 0]
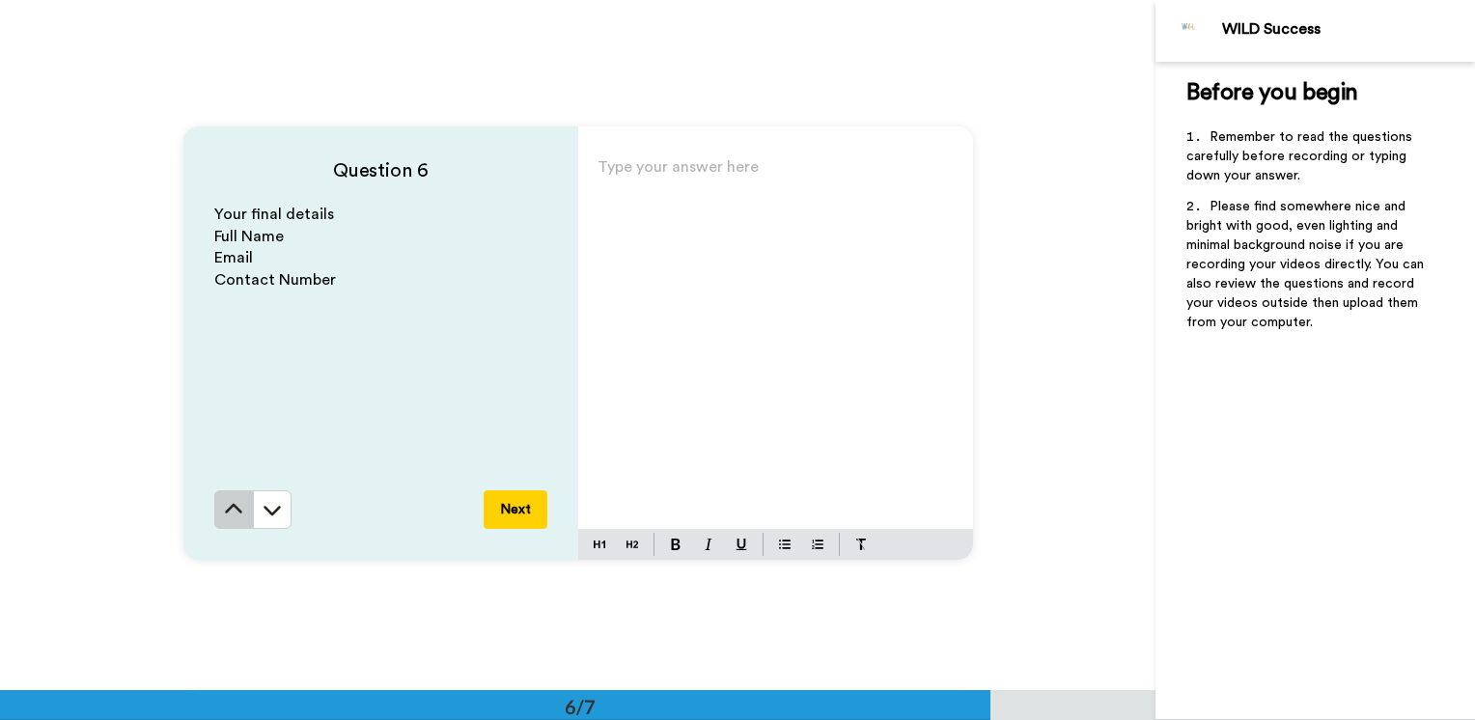
click at [224, 516] on icon at bounding box center [233, 509] width 19 height 19
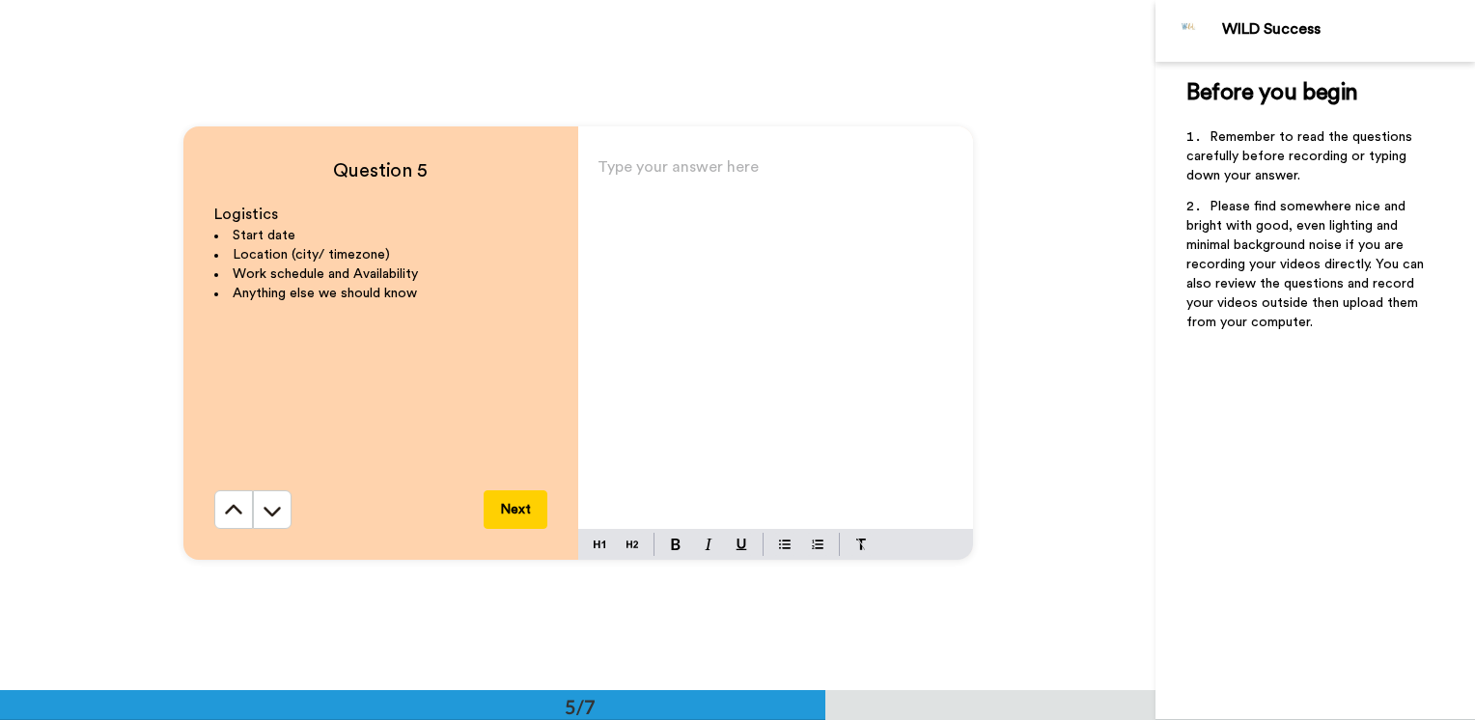
click at [224, 516] on icon at bounding box center [233, 510] width 19 height 19
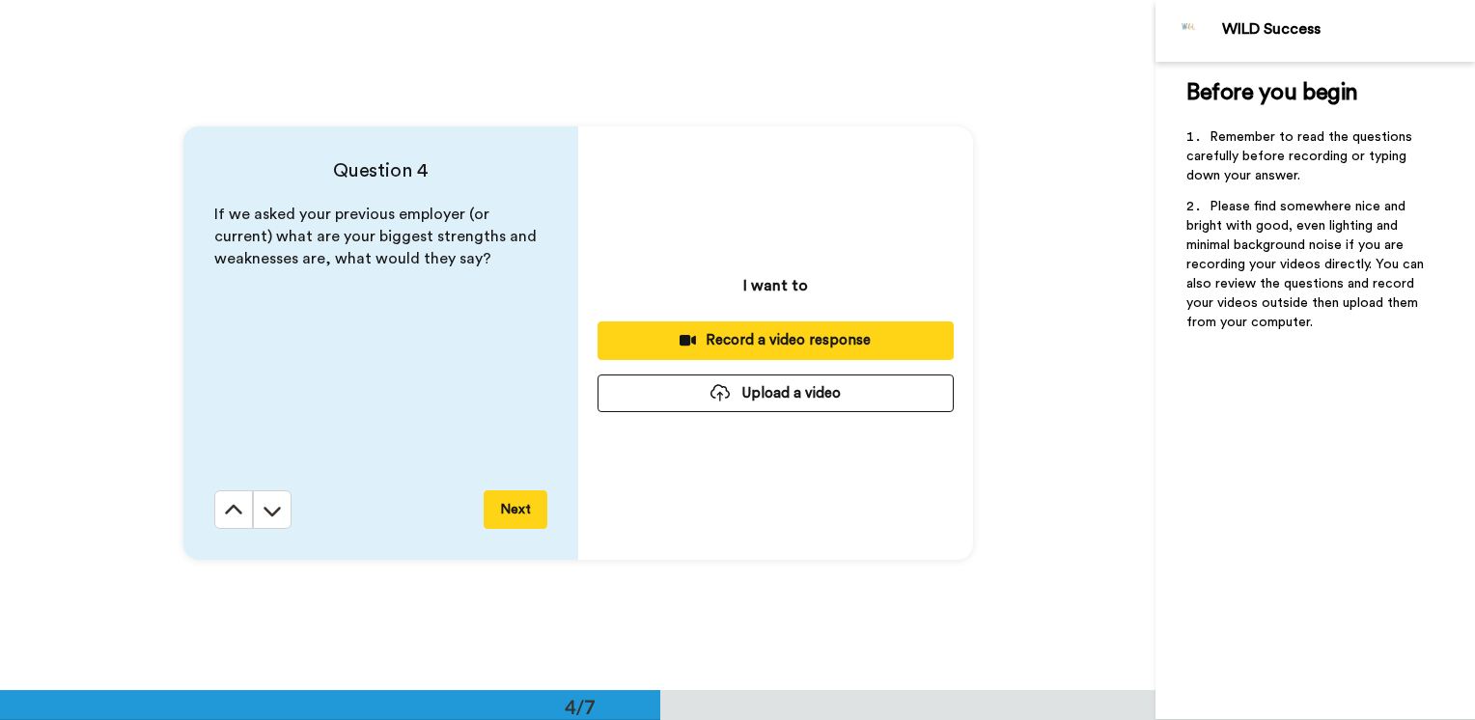
scroll to position [2074, 0]
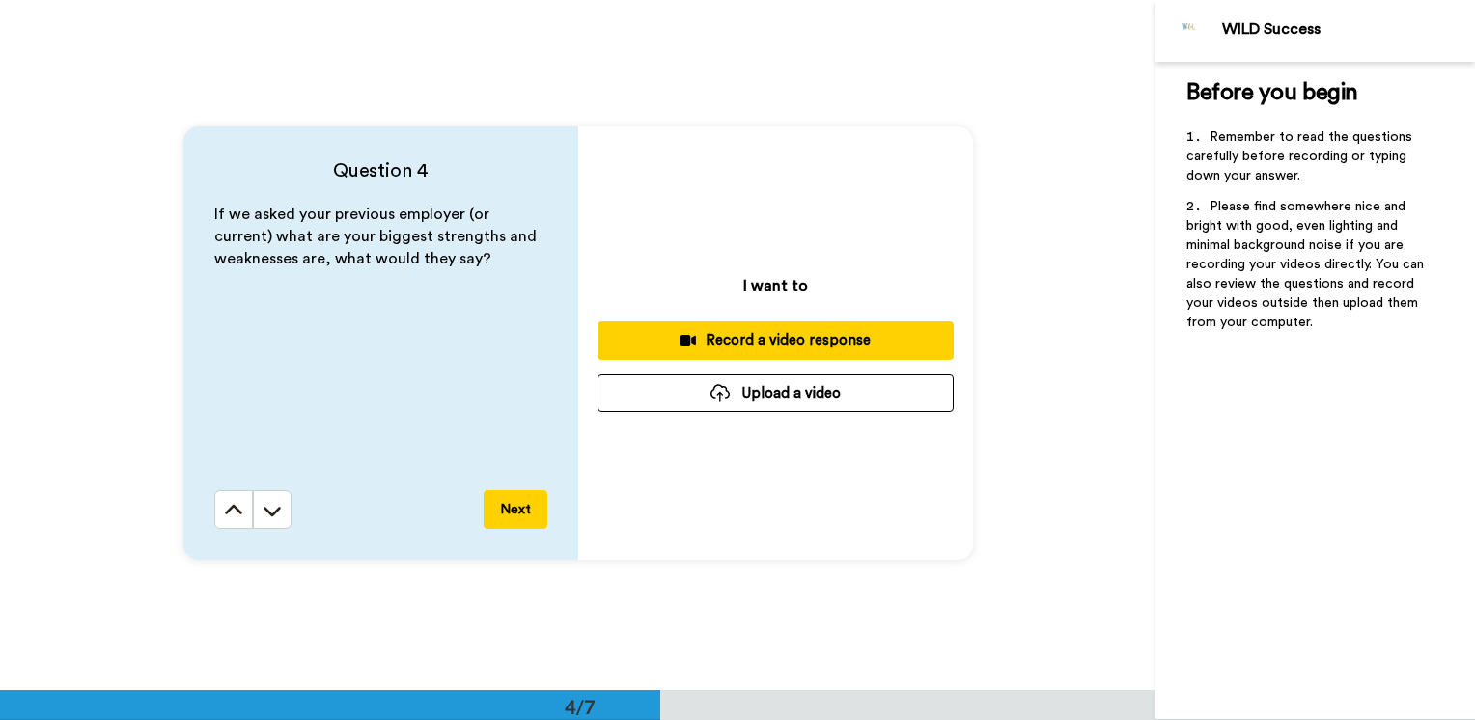
click at [224, 516] on icon at bounding box center [233, 510] width 19 height 19
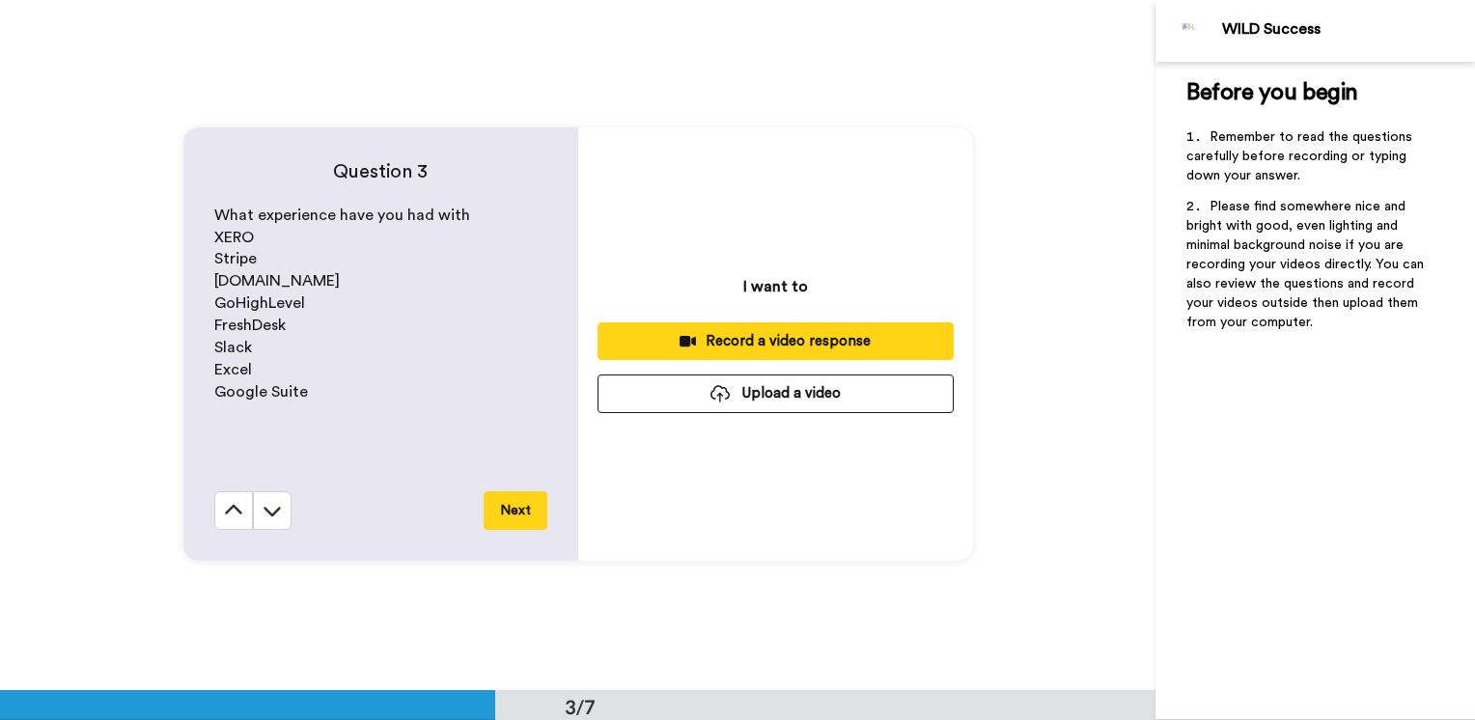
scroll to position [1383, 0]
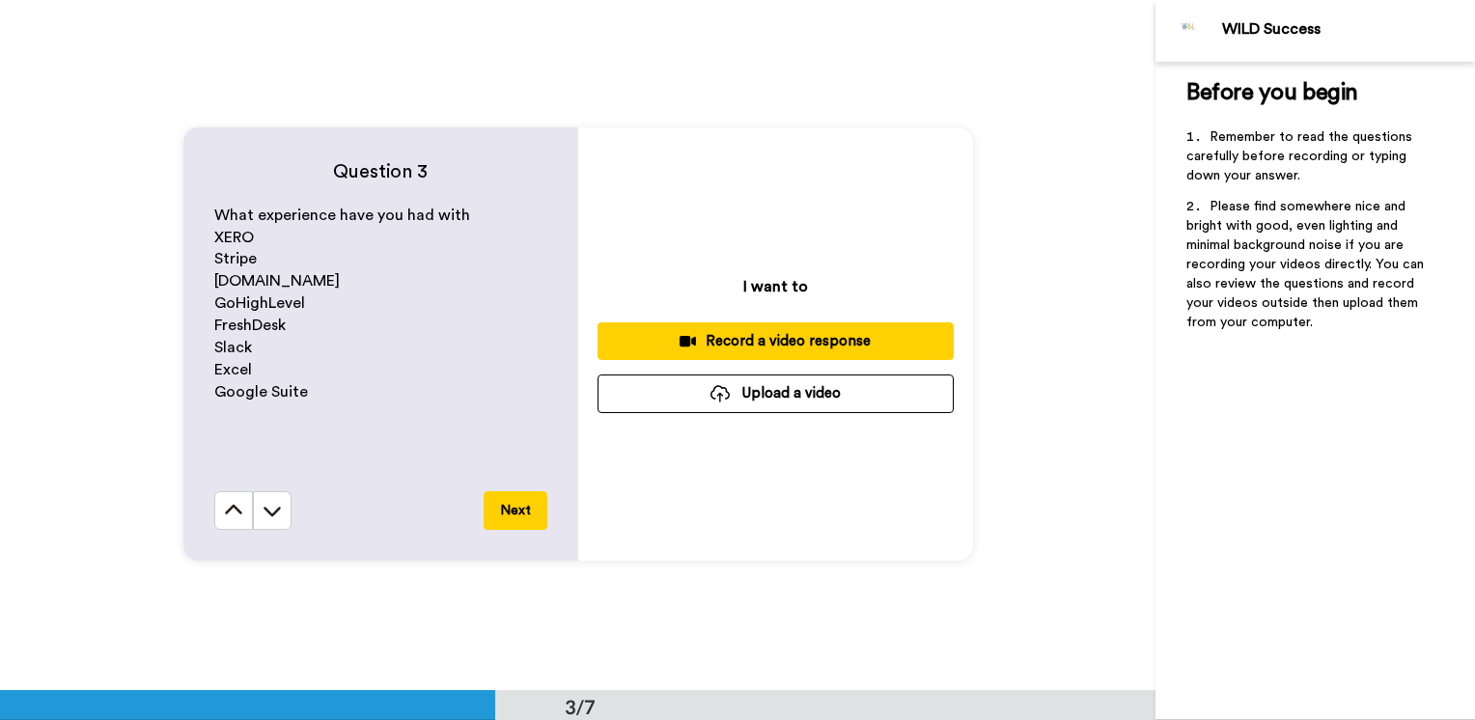
click at [224, 516] on icon at bounding box center [233, 510] width 19 height 19
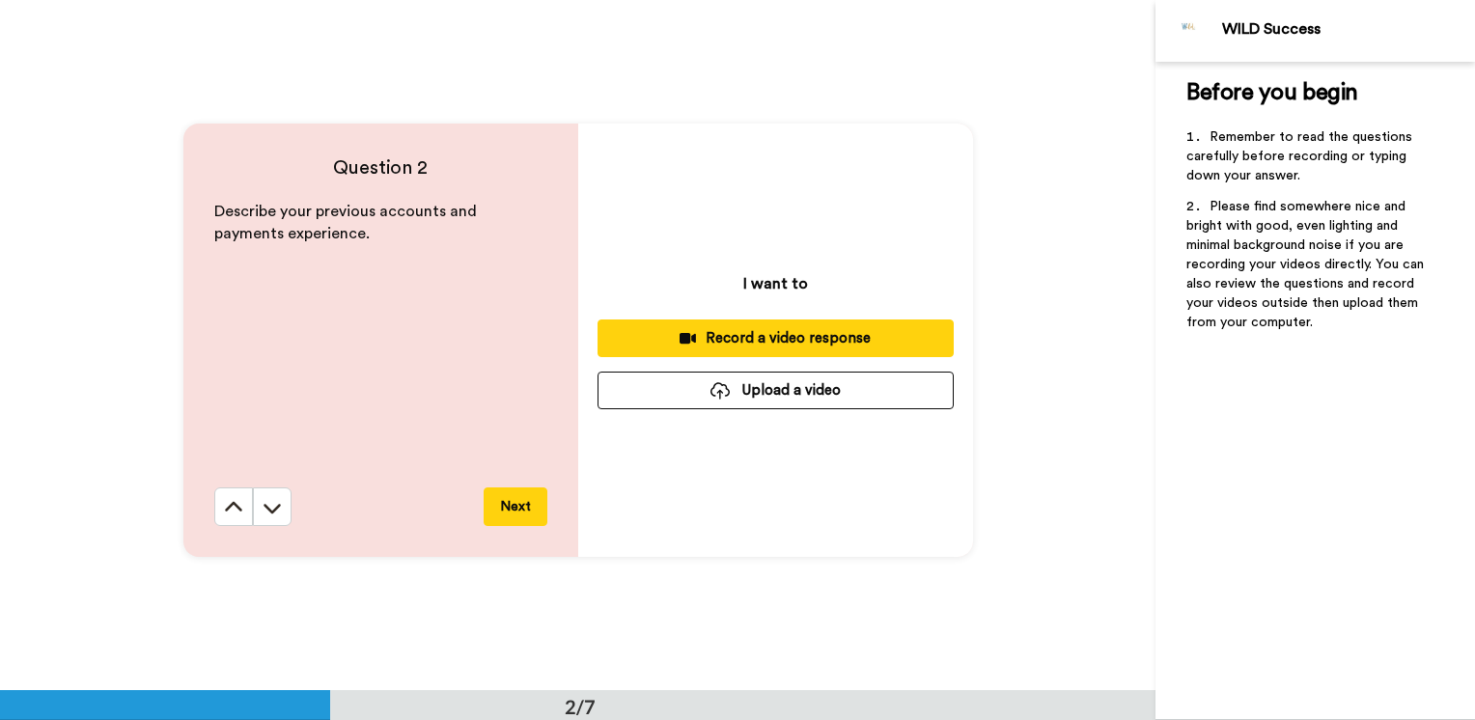
scroll to position [691, 0]
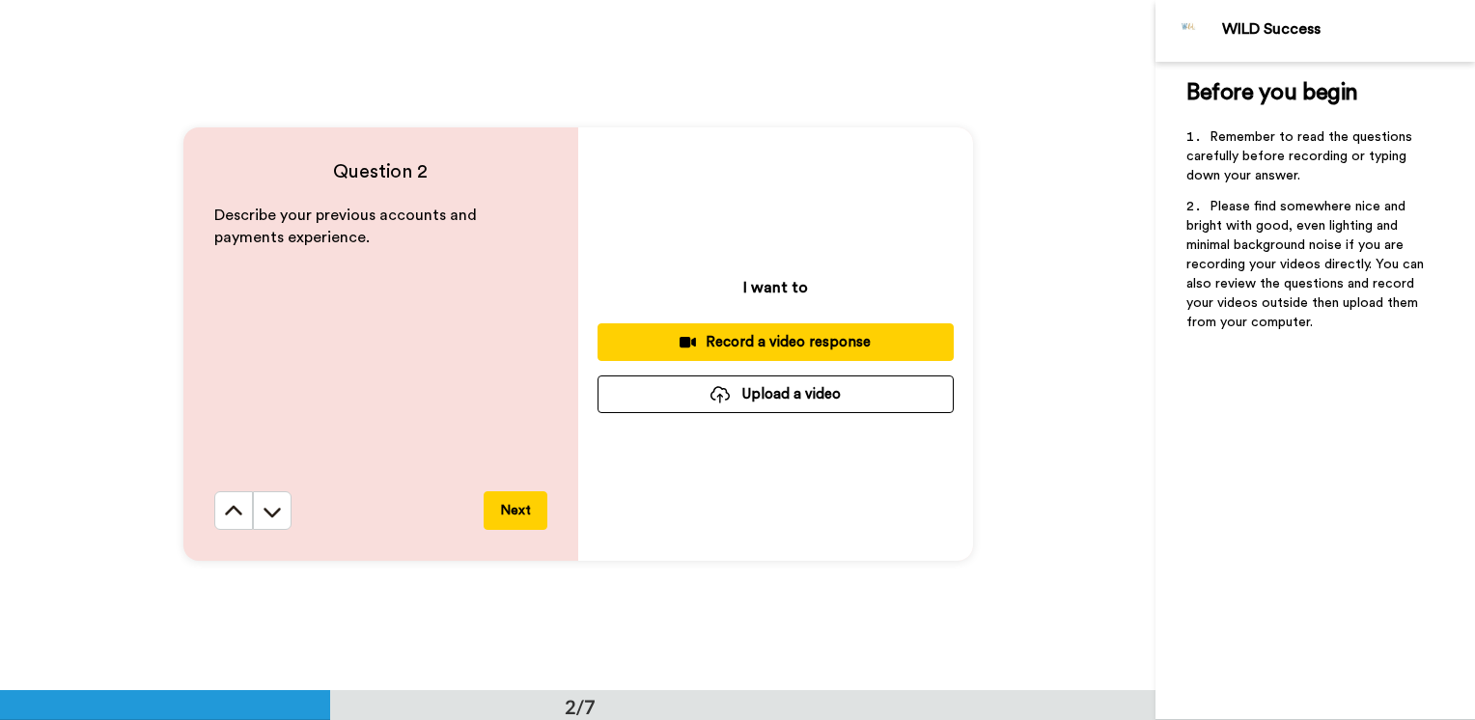
click at [224, 516] on icon at bounding box center [233, 511] width 19 height 19
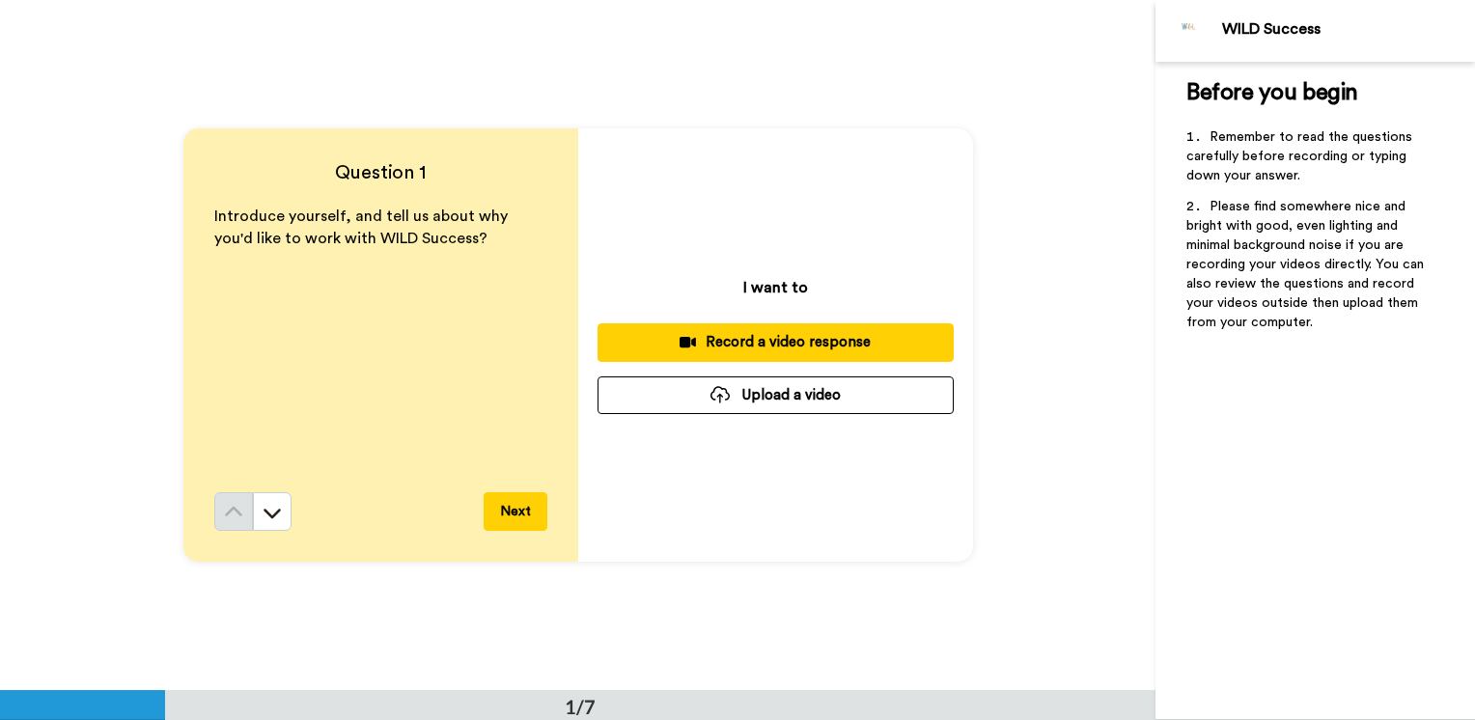
scroll to position [0, 0]
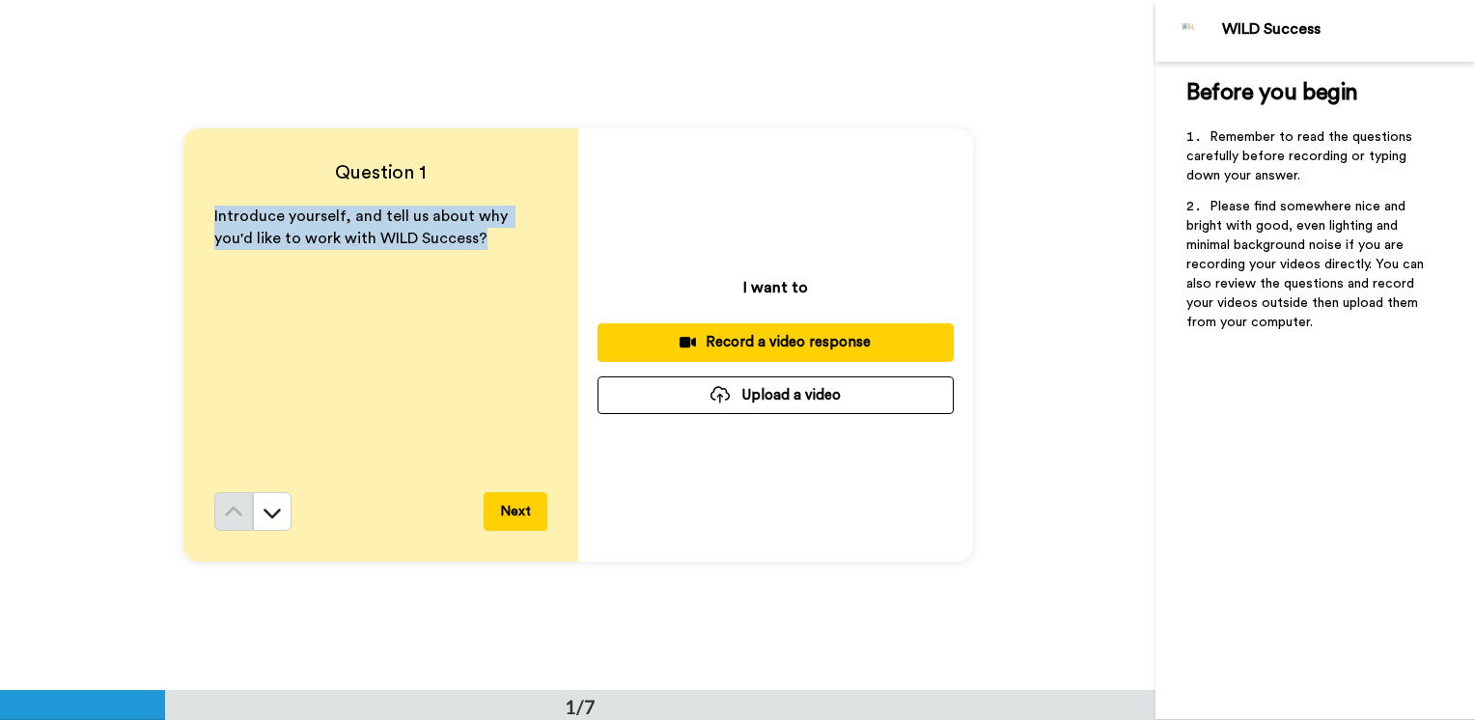
drag, startPoint x: 444, startPoint y: 234, endPoint x: 205, endPoint y: 221, distance: 239.8
click at [205, 221] on div "Question 1 Introduce yourself, and tell us about why you'd like to work with WI…" at bounding box center [380, 345] width 395 height 434
drag, startPoint x: 205, startPoint y: 221, endPoint x: 263, endPoint y: 219, distance: 58.0
copy span "Introduce yourself, and tell us about why you'd like to work with WILD Success?"
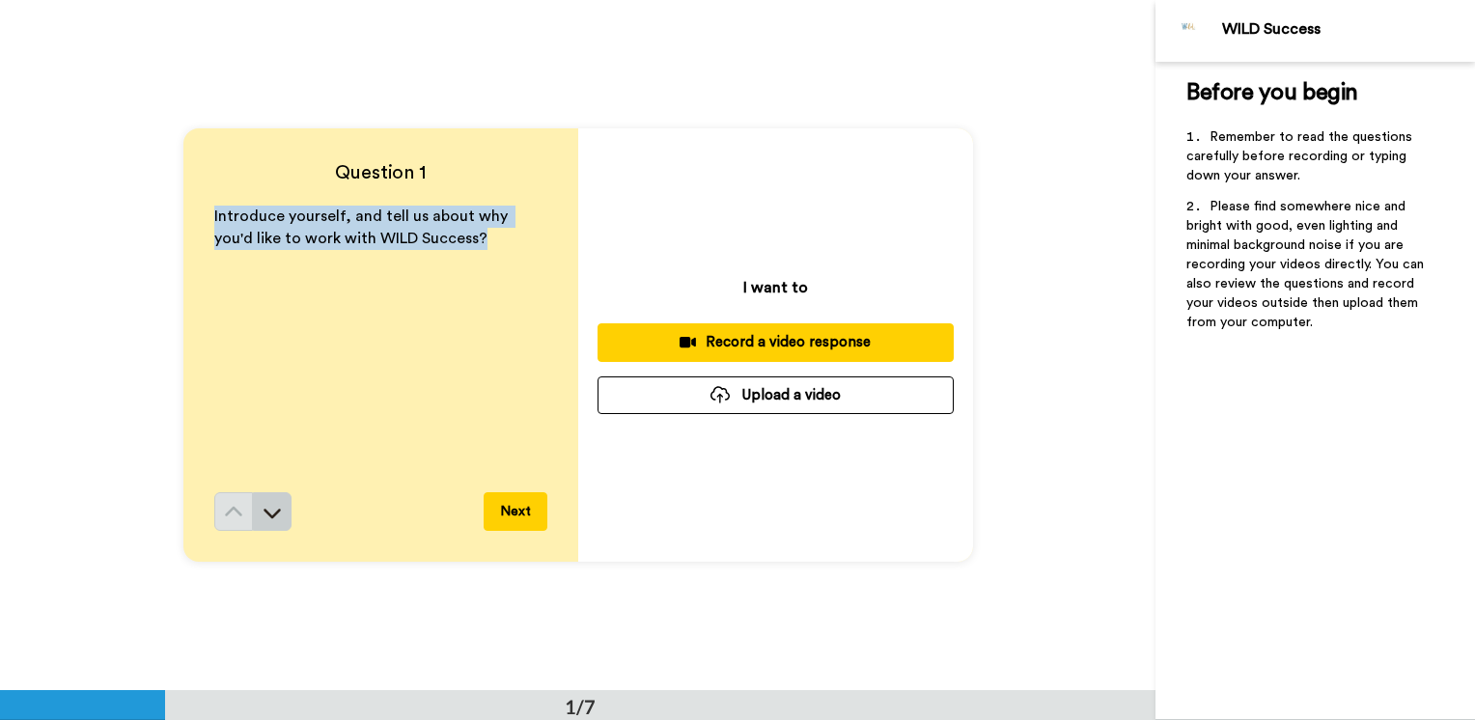
click at [282, 519] on button at bounding box center [272, 511] width 39 height 39
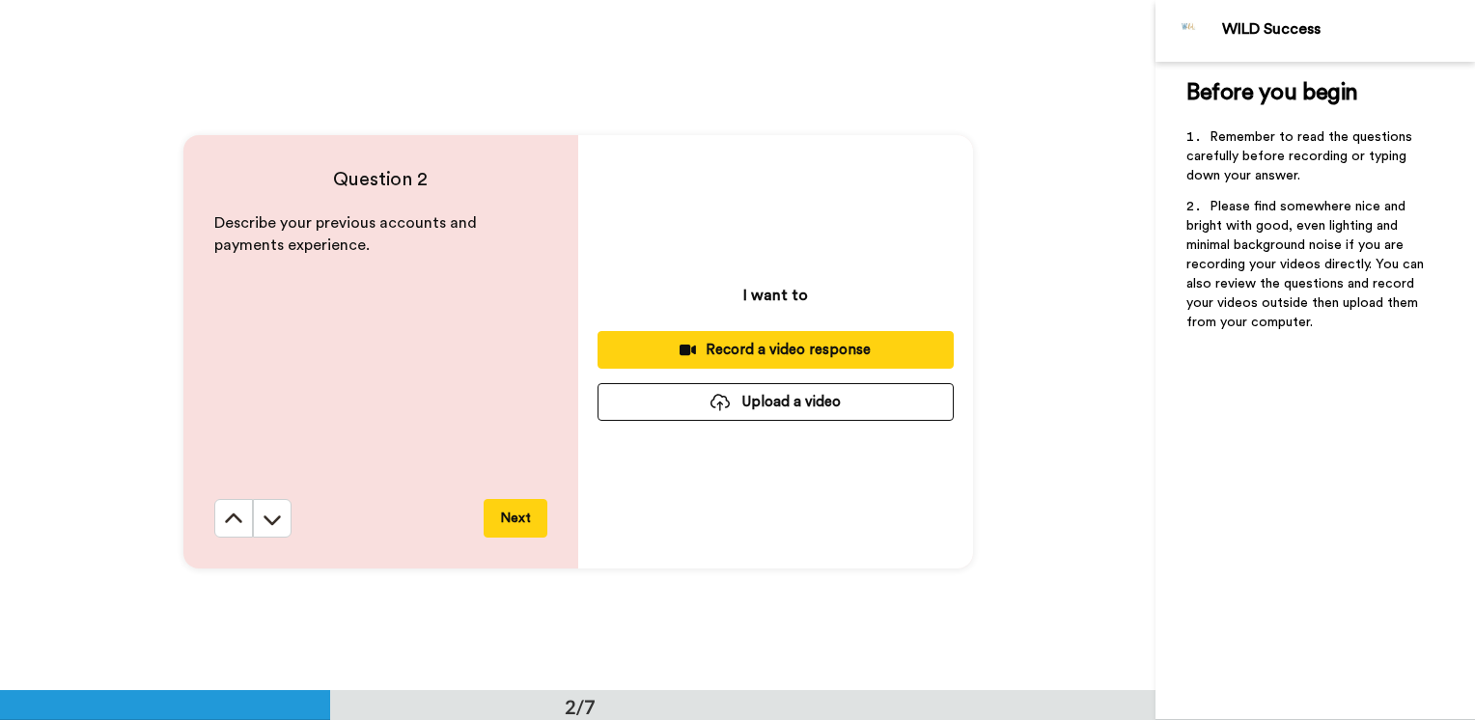
scroll to position [691, 0]
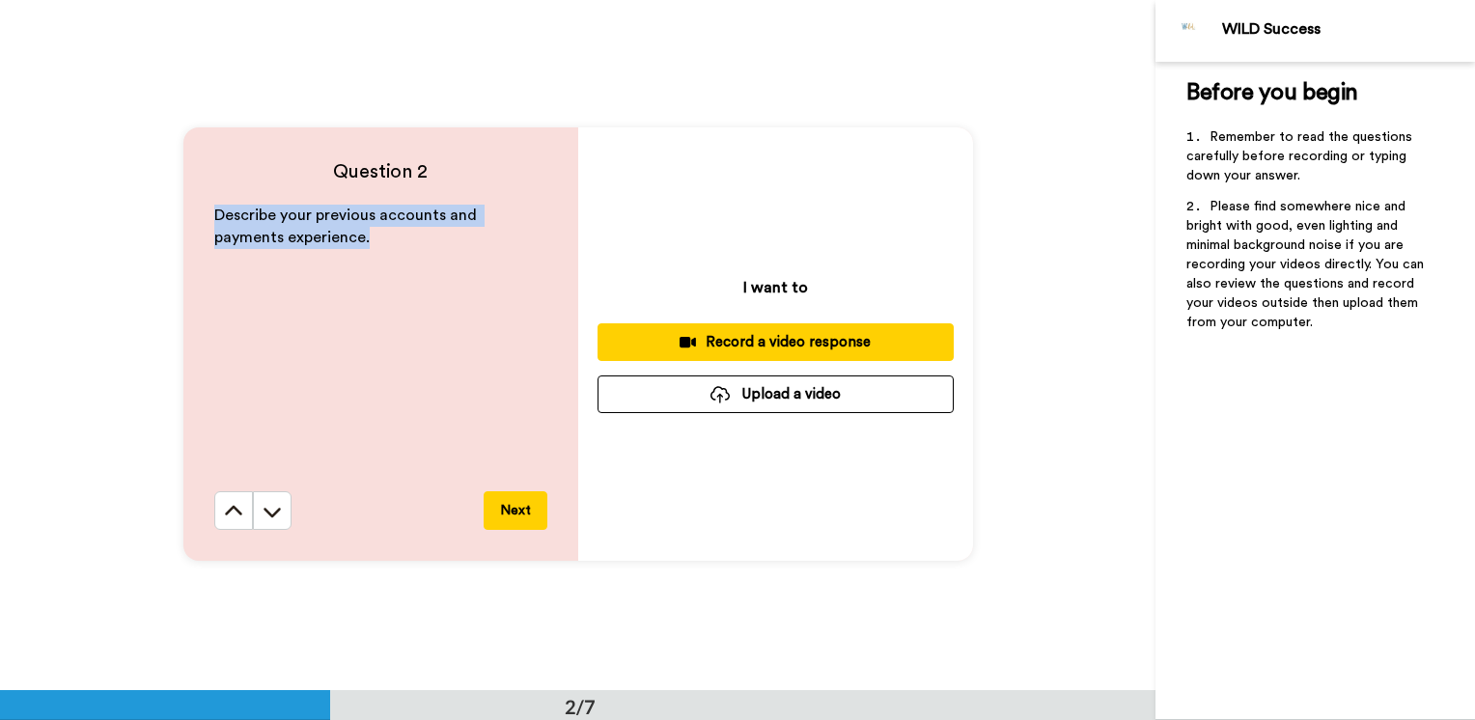
drag, startPoint x: 309, startPoint y: 242, endPoint x: 207, endPoint y: 220, distance: 104.7
click at [207, 220] on div "Question 2 Describe your previous accounts and payments experience. Next" at bounding box center [380, 344] width 395 height 434
copy span "Describe your previous accounts and payments experience."
click at [266, 509] on icon at bounding box center [272, 511] width 19 height 19
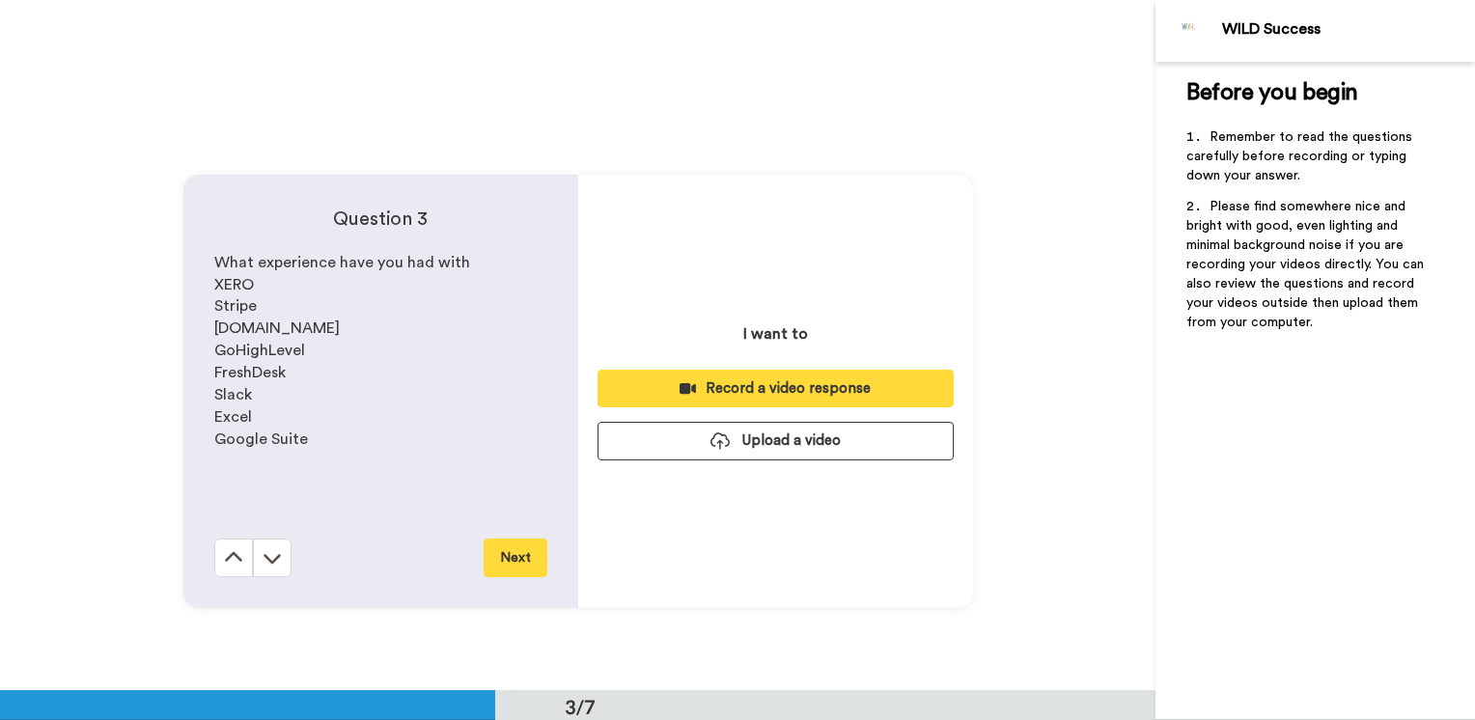
scroll to position [1383, 0]
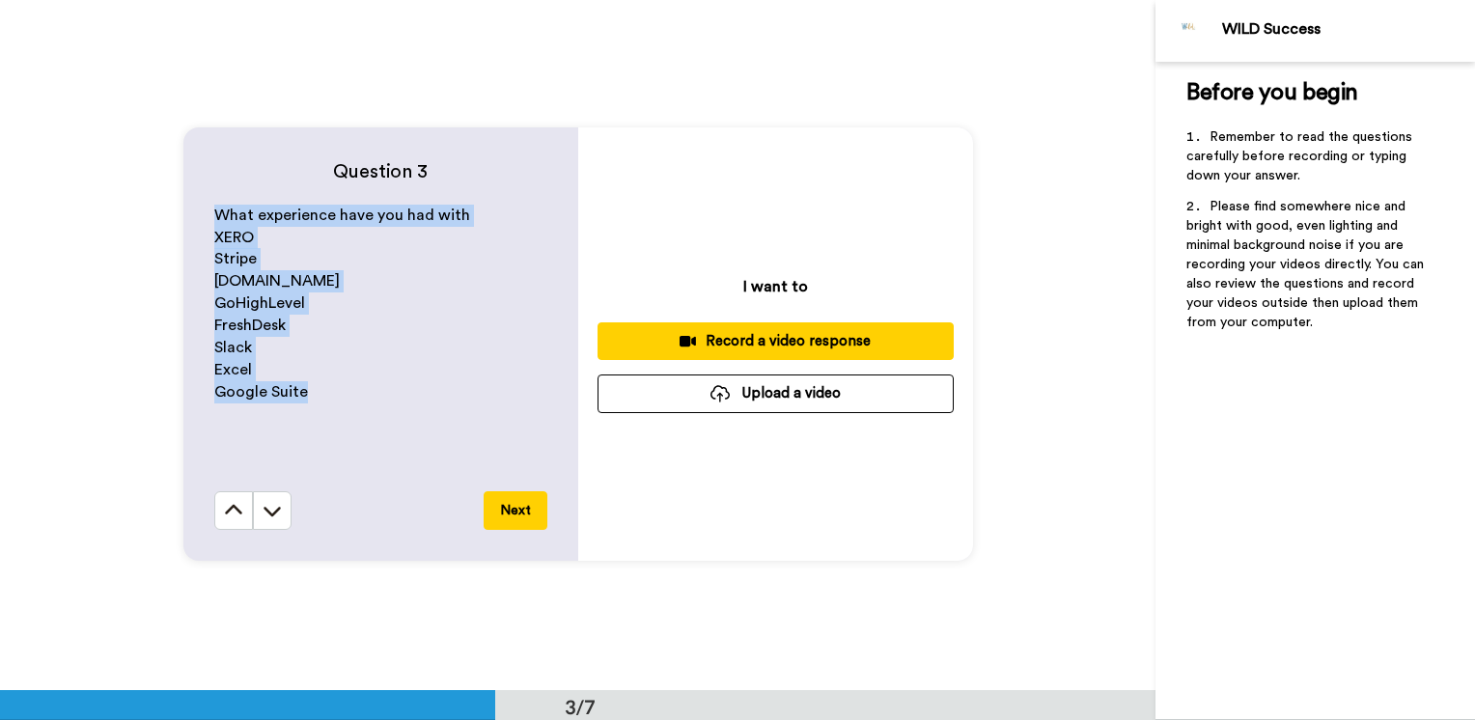
drag, startPoint x: 319, startPoint y: 400, endPoint x: 191, endPoint y: 203, distance: 234.6
click at [191, 203] on div "Question 3 What experience have you had with XERO Stripe Circle.io GoHighLevel …" at bounding box center [380, 344] width 395 height 434
copy div "What experience have you had with XERO Stripe Circle.io GoHighLevel FreshDesk S…"
click at [273, 513] on icon at bounding box center [272, 510] width 19 height 19
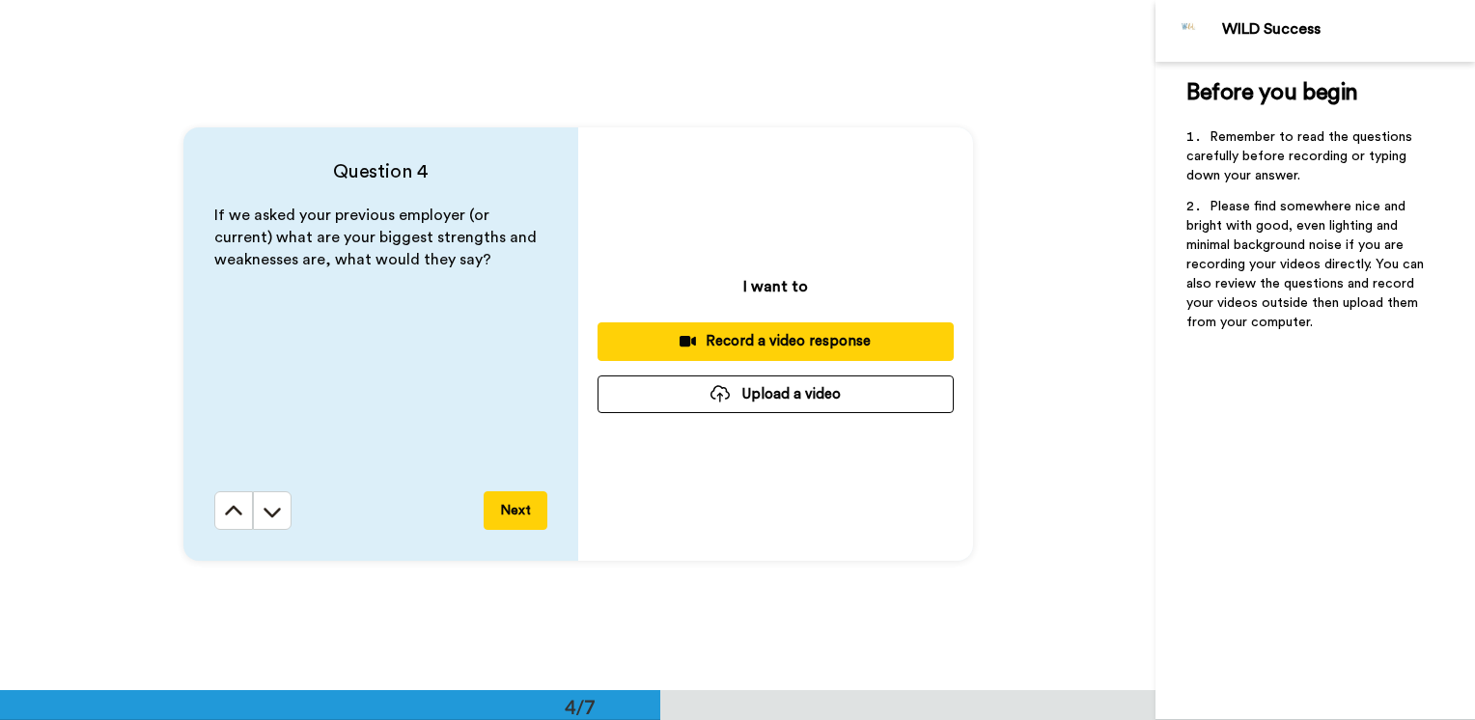
scroll to position [2074, 0]
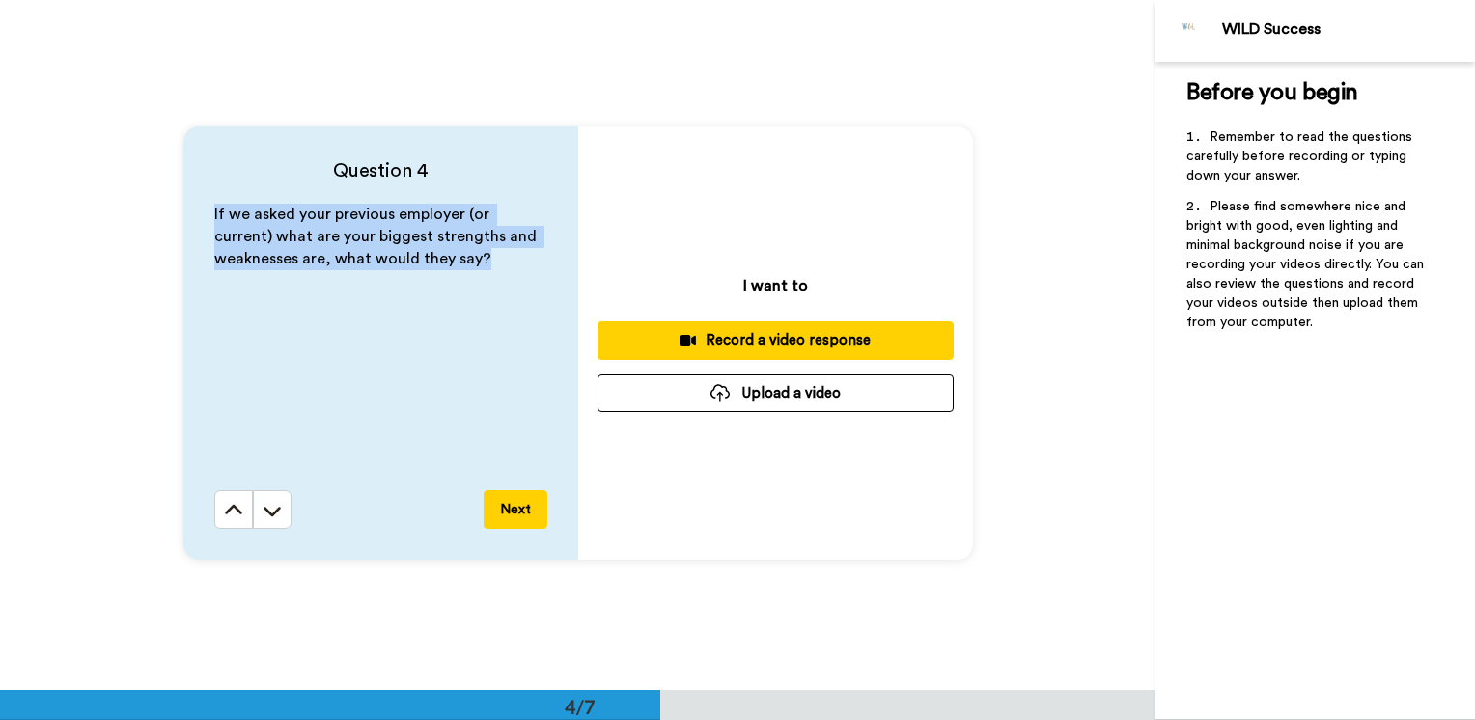
drag, startPoint x: 494, startPoint y: 257, endPoint x: 206, endPoint y: 220, distance: 291.0
click at [206, 220] on div "Question 4 If we asked your previous employer (or current) what are your bigges…" at bounding box center [380, 343] width 395 height 434
copy span "If we asked your previous employer (or current) what are your biggest strengths…"
